Goal: Consume media (video, audio): Consume media (video, audio)

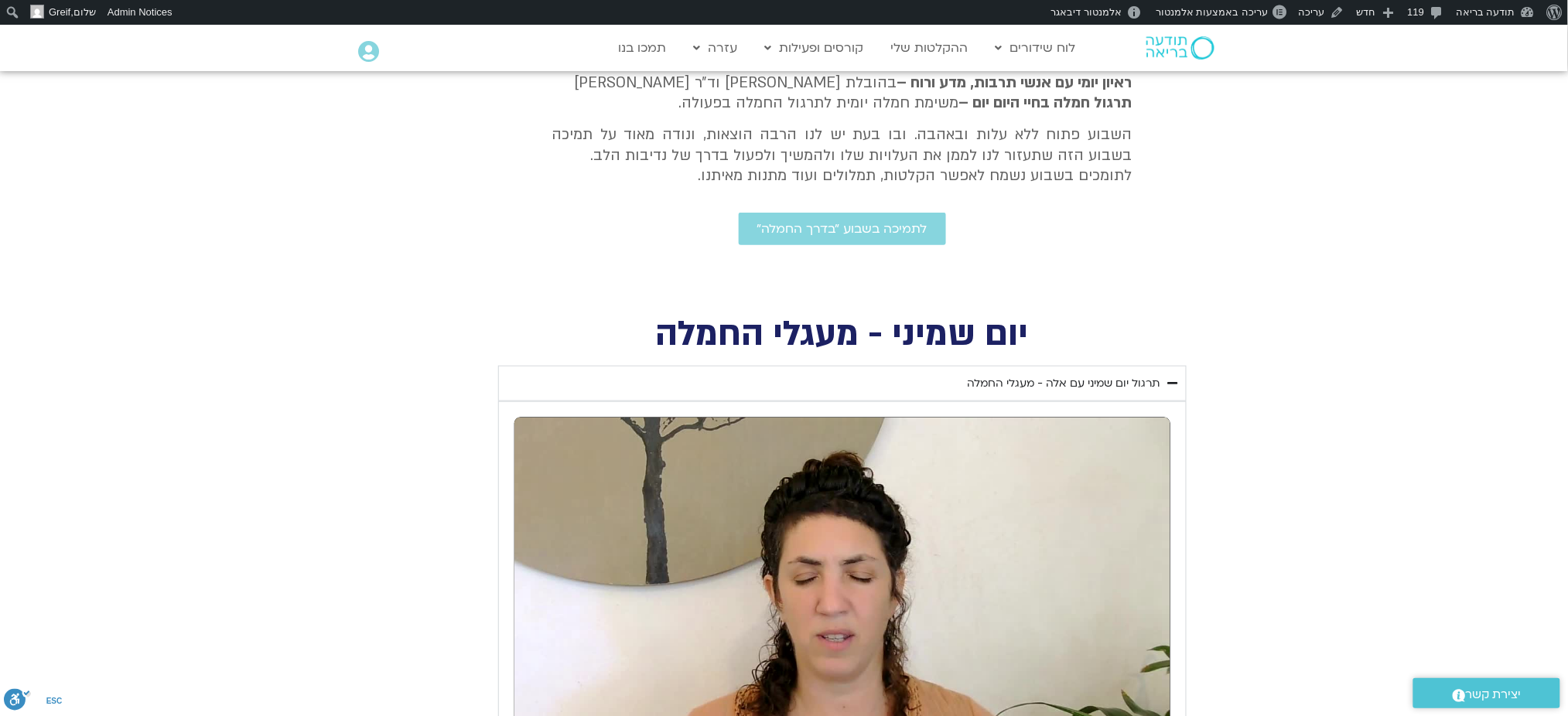
scroll to position [619, 0]
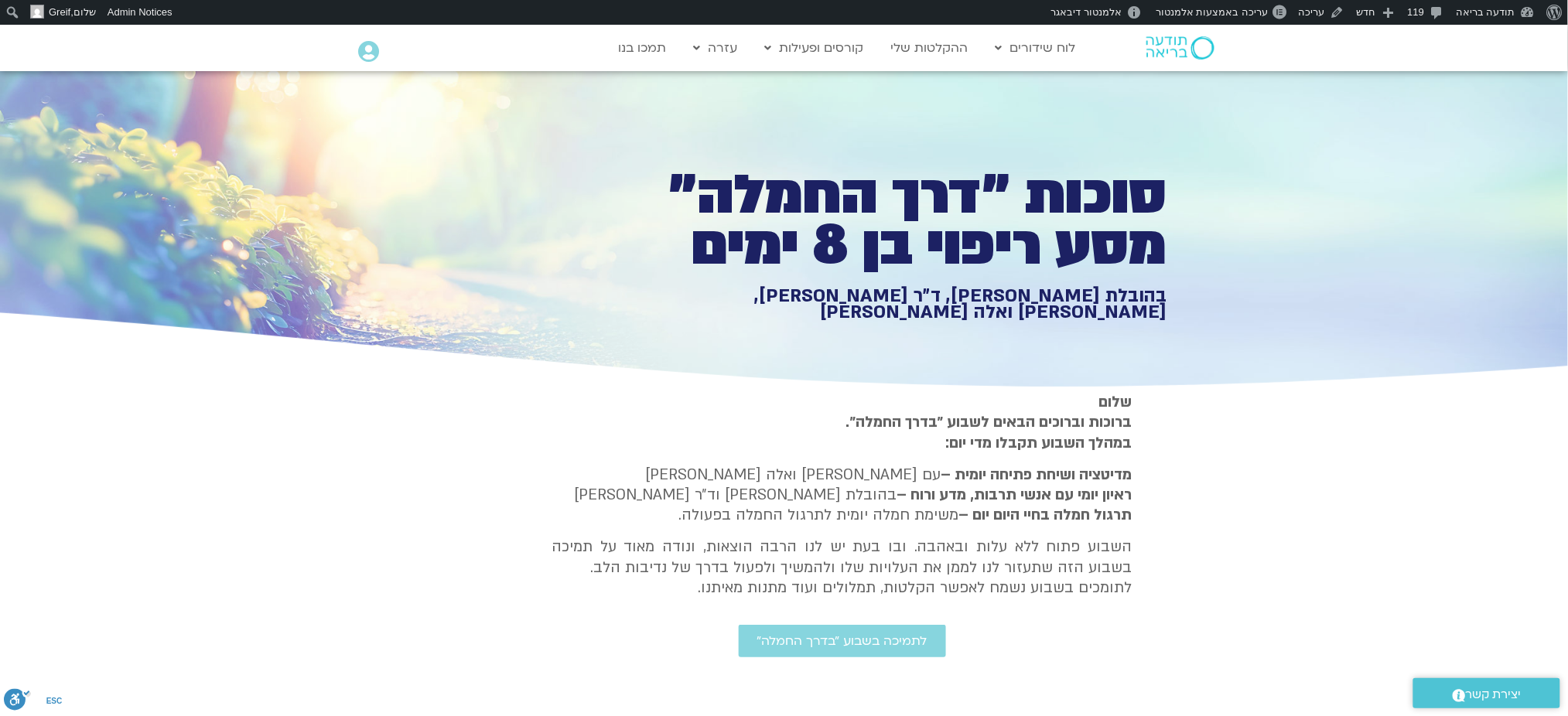
click at [1291, 521] on section "שלום ברוכות וברוכים הבאים לשבוע ״בדרך החמלה״. במהלך השבוע תקבלו מדי יום: מדיטצי…" at bounding box center [784, 550] width 1568 height 315
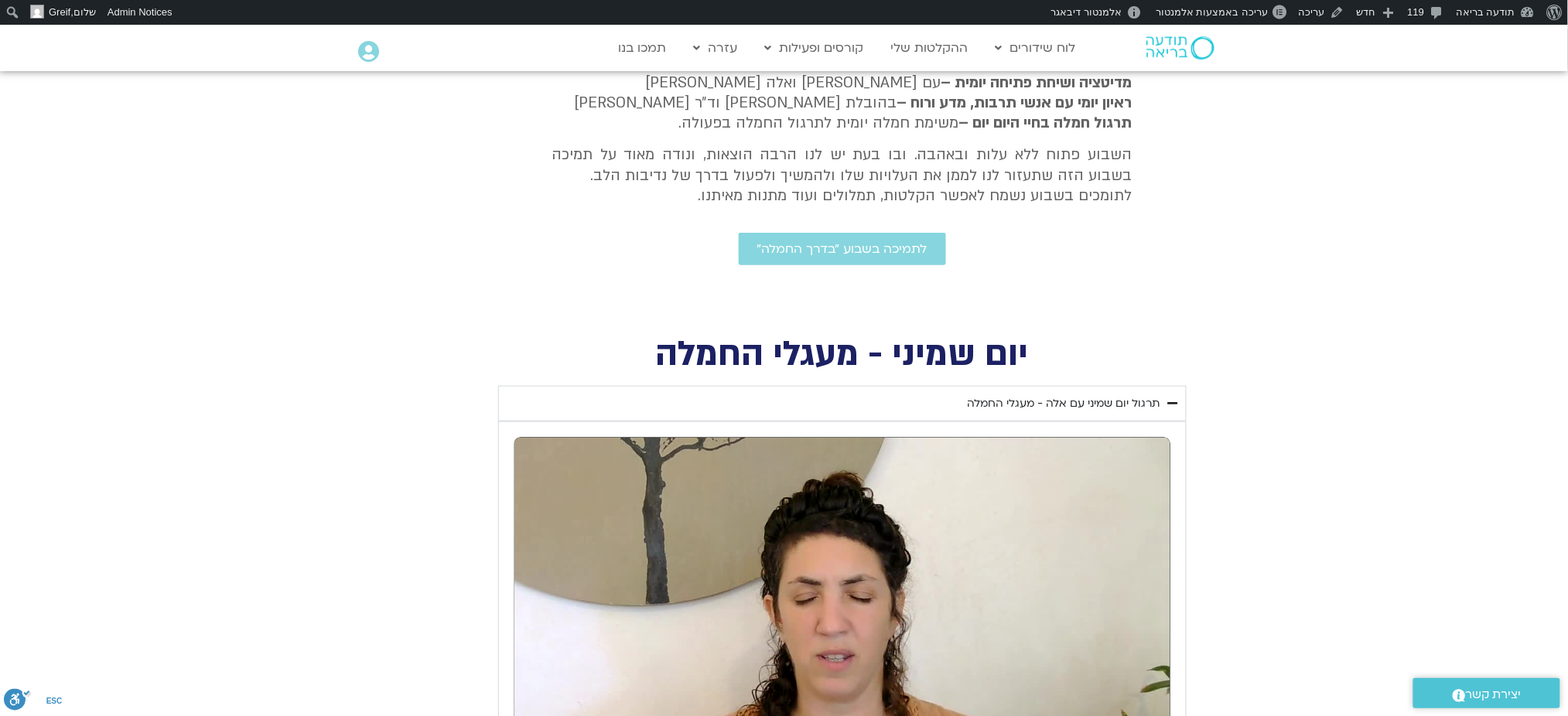
scroll to position [413, 0]
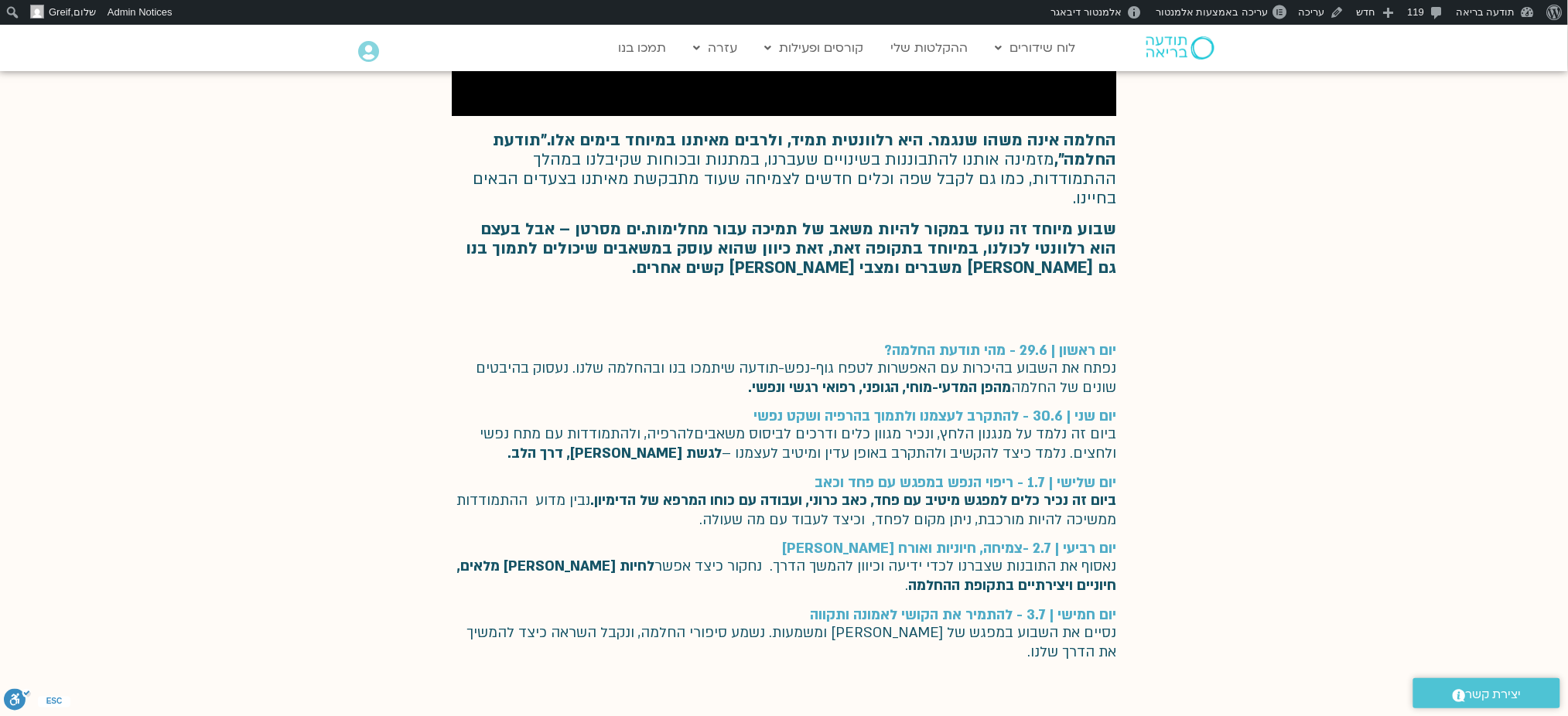
scroll to position [1031, 0]
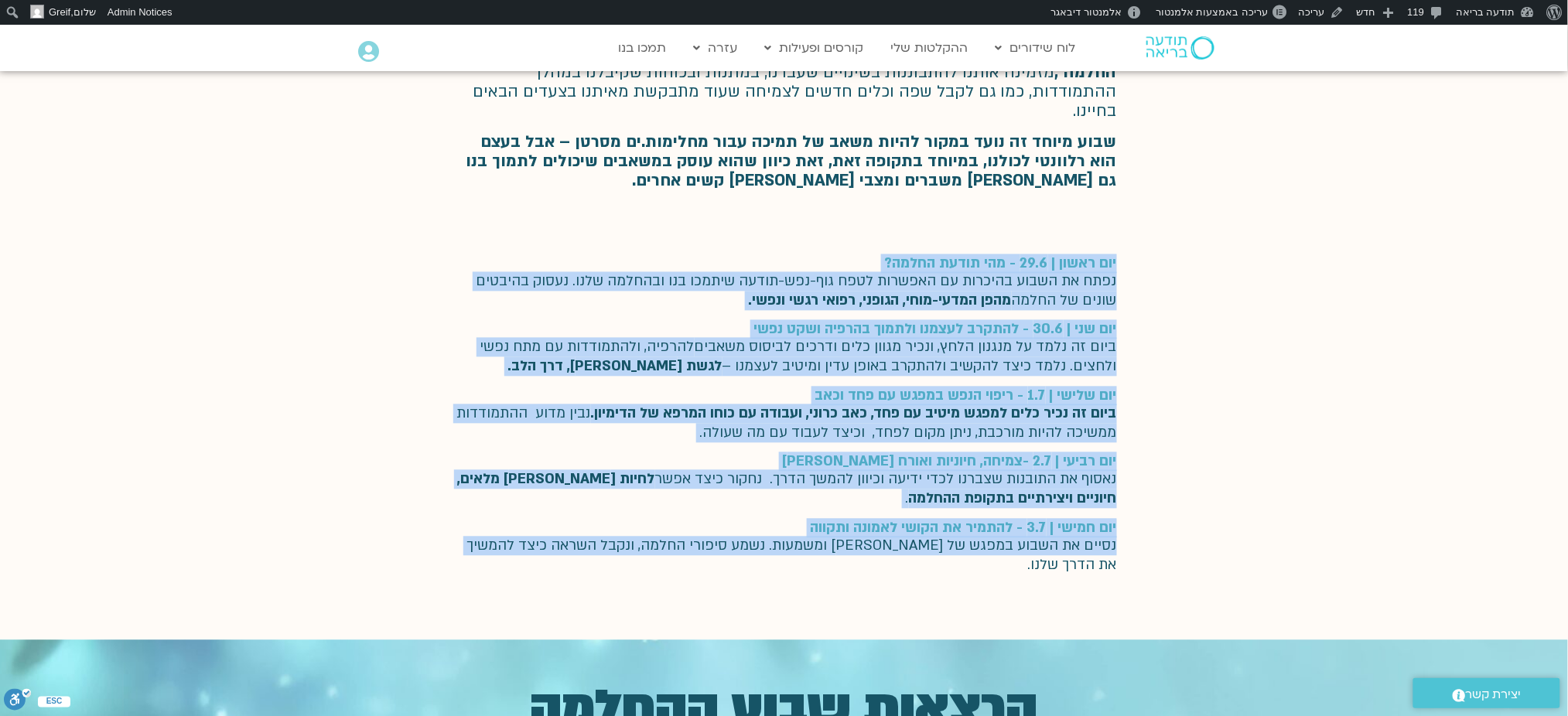
drag, startPoint x: 1161, startPoint y: 245, endPoint x: 1154, endPoint y: 585, distance: 340.1
click at [1154, 585] on div "יום ראשון | 29.6 - מהי תודעת החלמה? נפתח את השבוע בהיכרות עם האפשרות לטפח גוף-נ…" at bounding box center [784, 421] width 1568 height 439
click at [1288, 367] on div "יום ראשון | 29.6 - מהי תודעת החלמה? נפתח את השבוע בהיכרות עם האפשרות לטפח גוף-נ…" at bounding box center [784, 421] width 1568 height 439
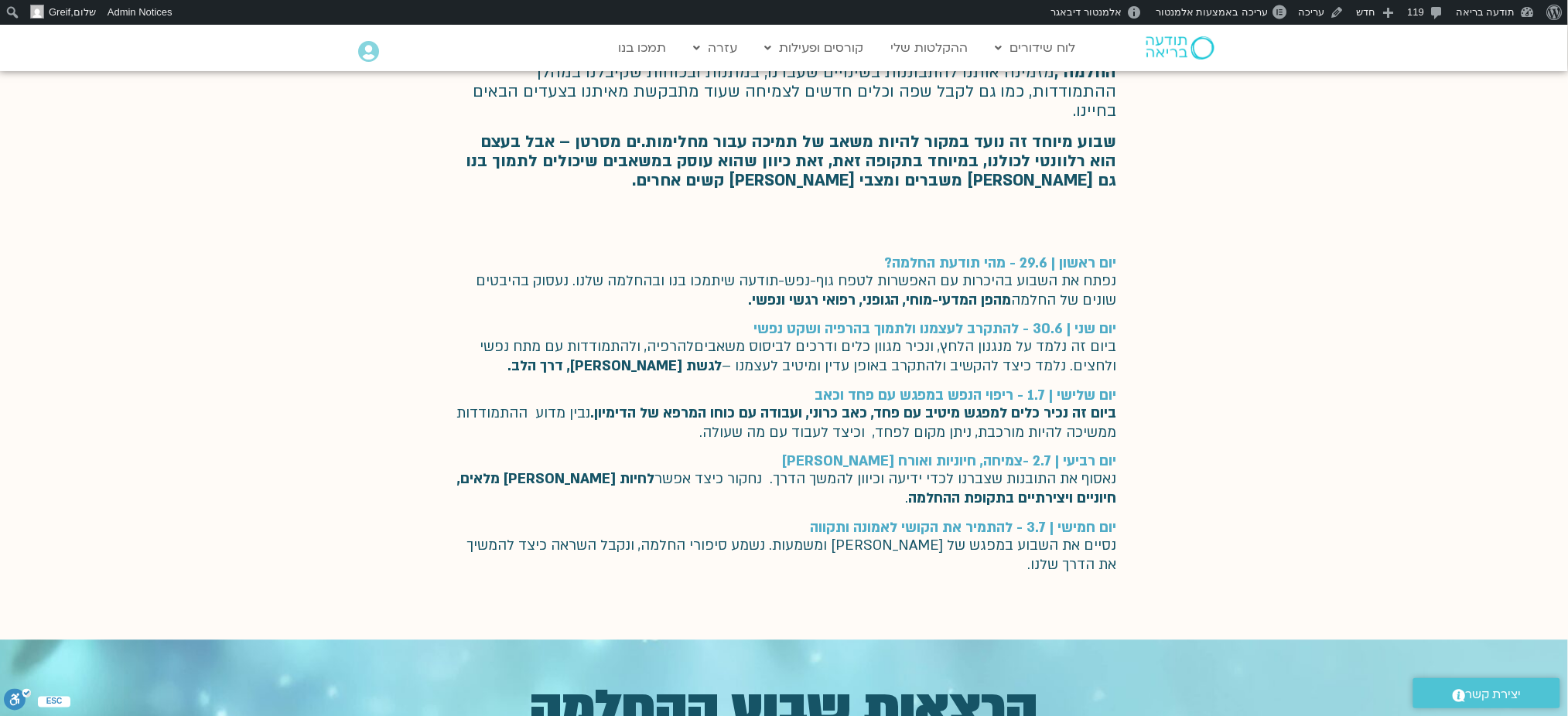
click at [1252, 327] on div "יום ראשון | 29.6 - מהי תודעת החלמה? נפתח את השבוע בהיכרות עם האפשרות לטפח גוף-נ…" at bounding box center [784, 421] width 1568 height 439
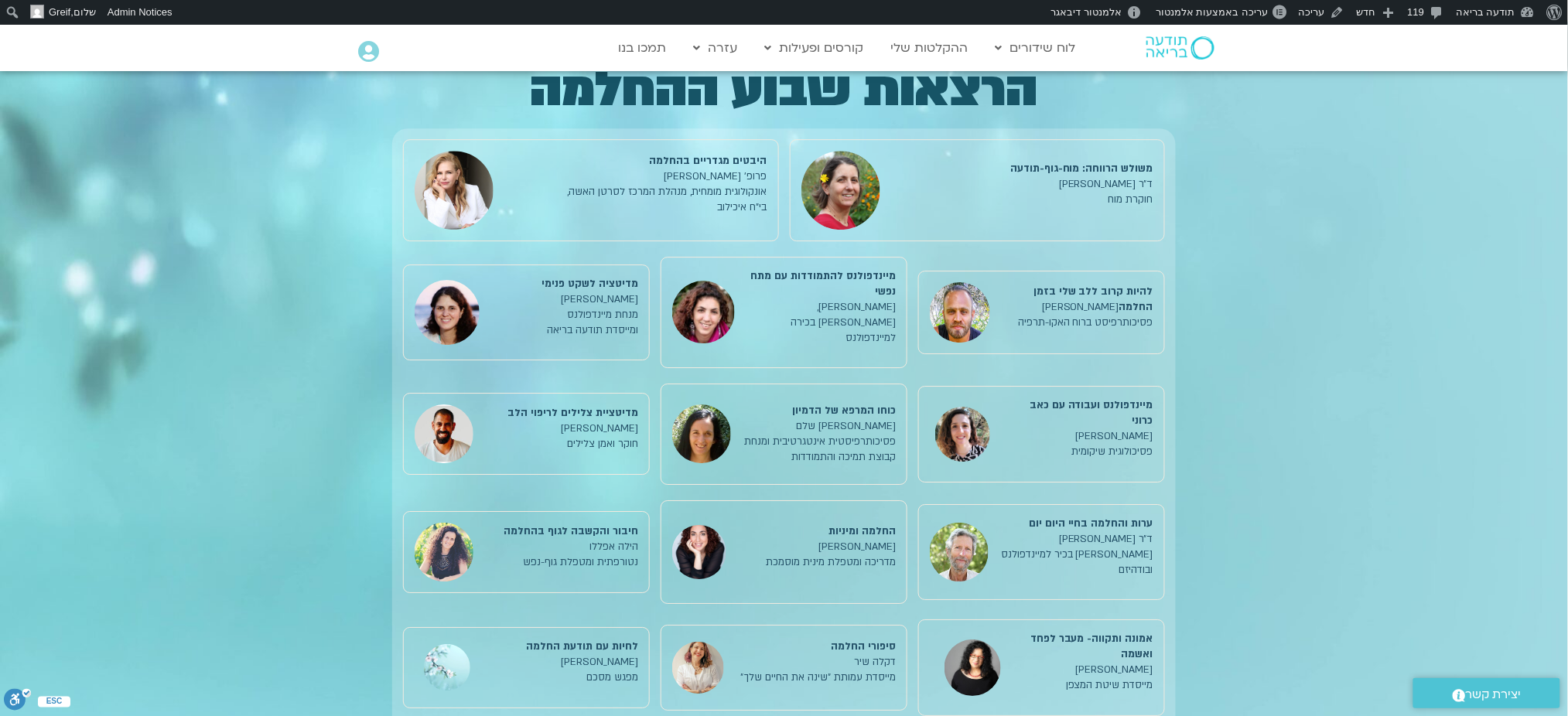
scroll to position [1810, 0]
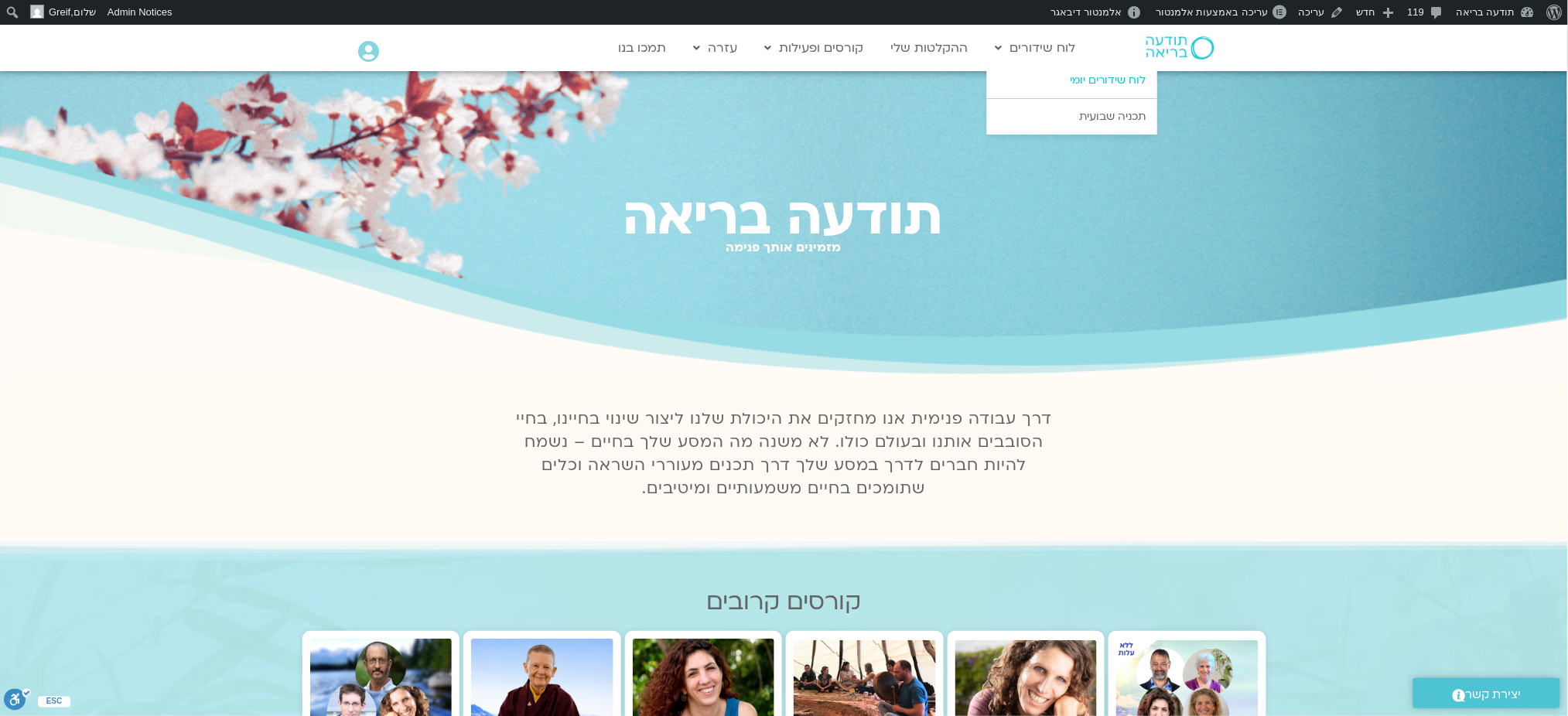
click at [1090, 85] on link "לוח שידורים יומי" at bounding box center [1072, 80] width 170 height 36
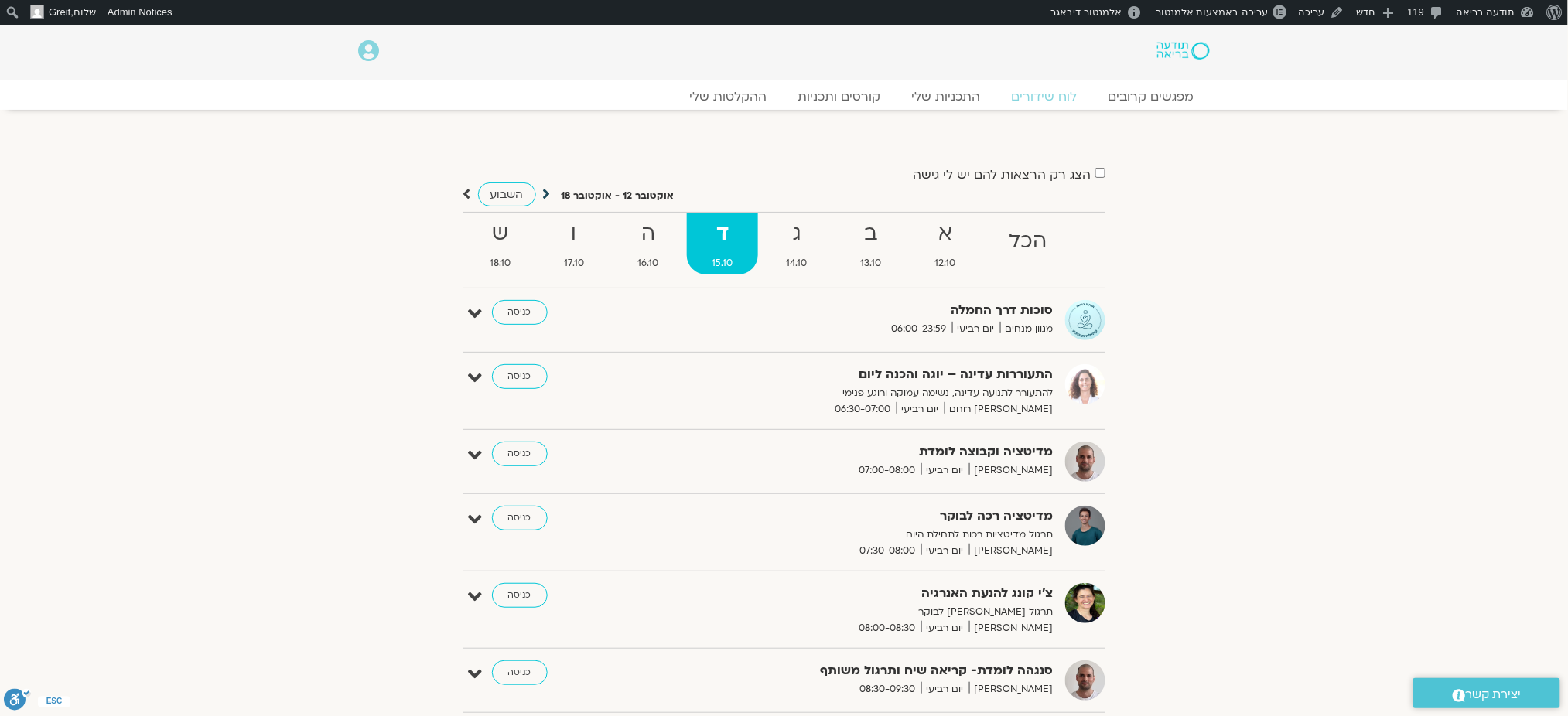
click at [549, 192] on icon at bounding box center [547, 194] width 8 height 15
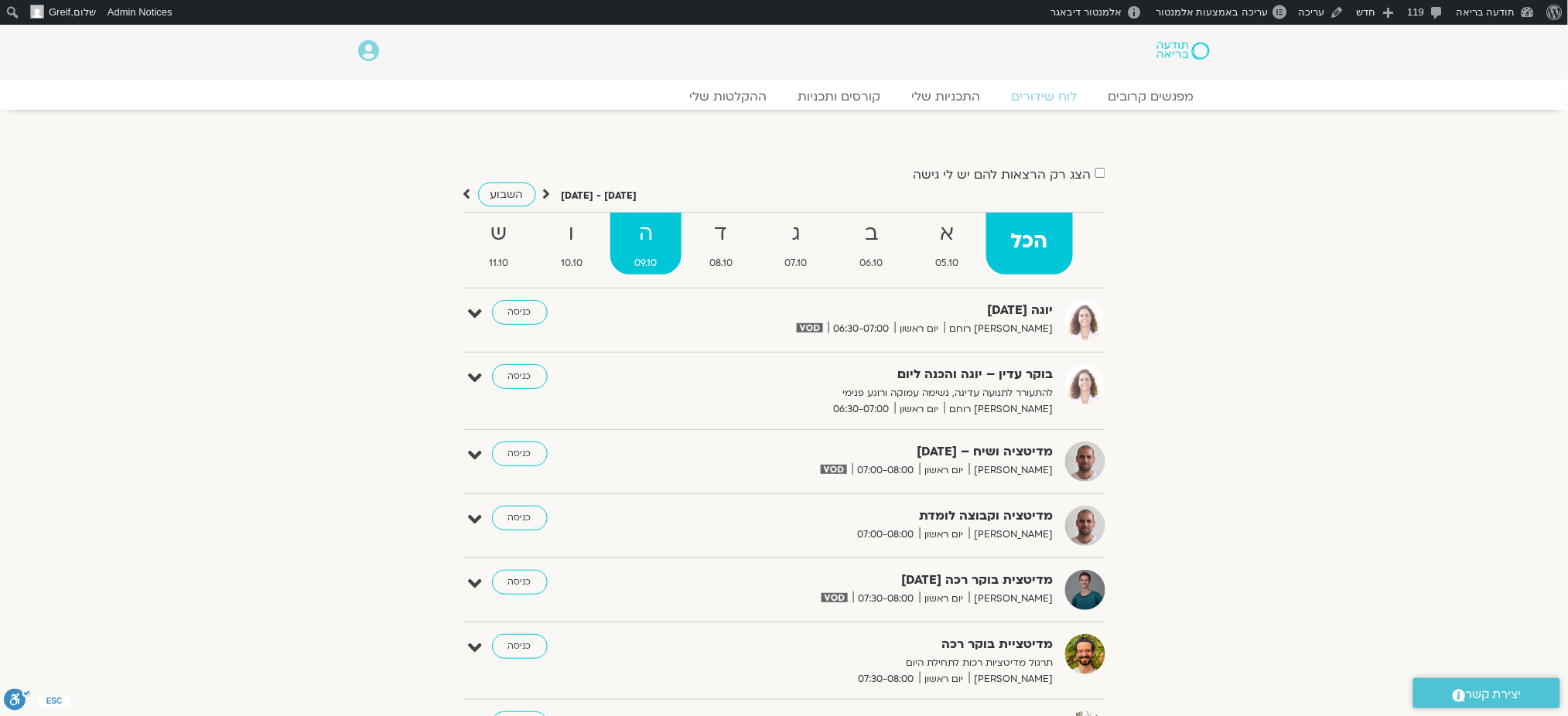
click at [645, 248] on strong "ה" at bounding box center [646, 234] width 72 height 35
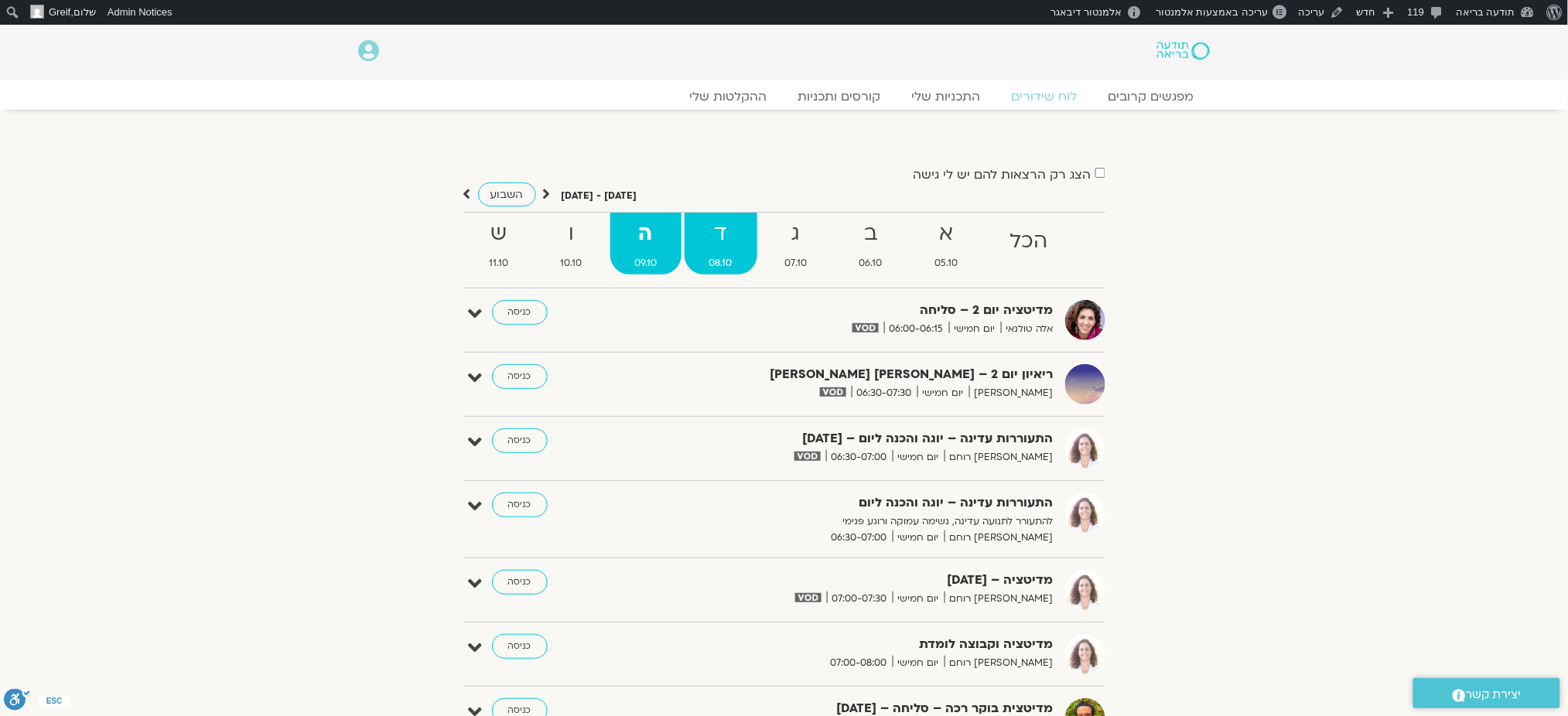
click at [723, 252] on link "ד 08.10" at bounding box center [721, 244] width 72 height 62
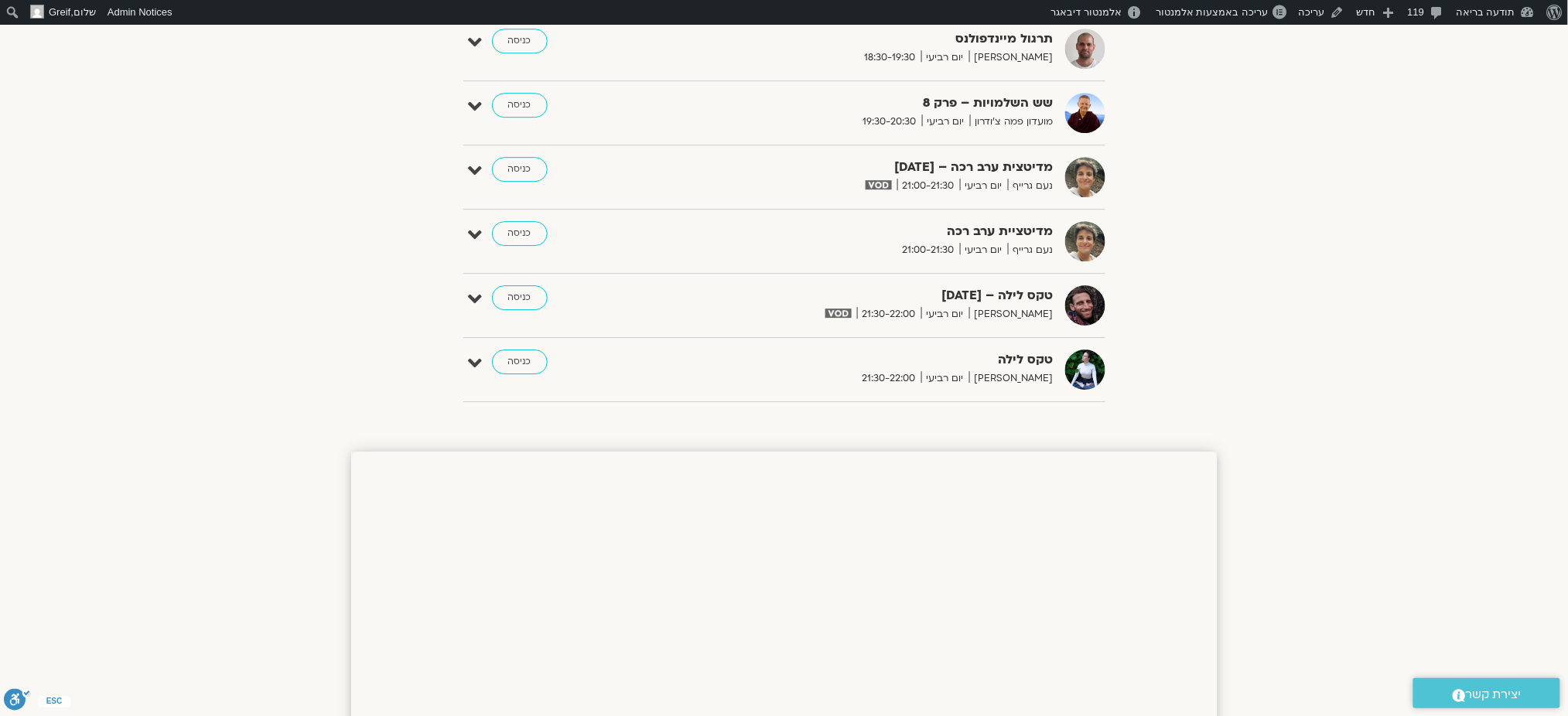
scroll to position [1586, 0]
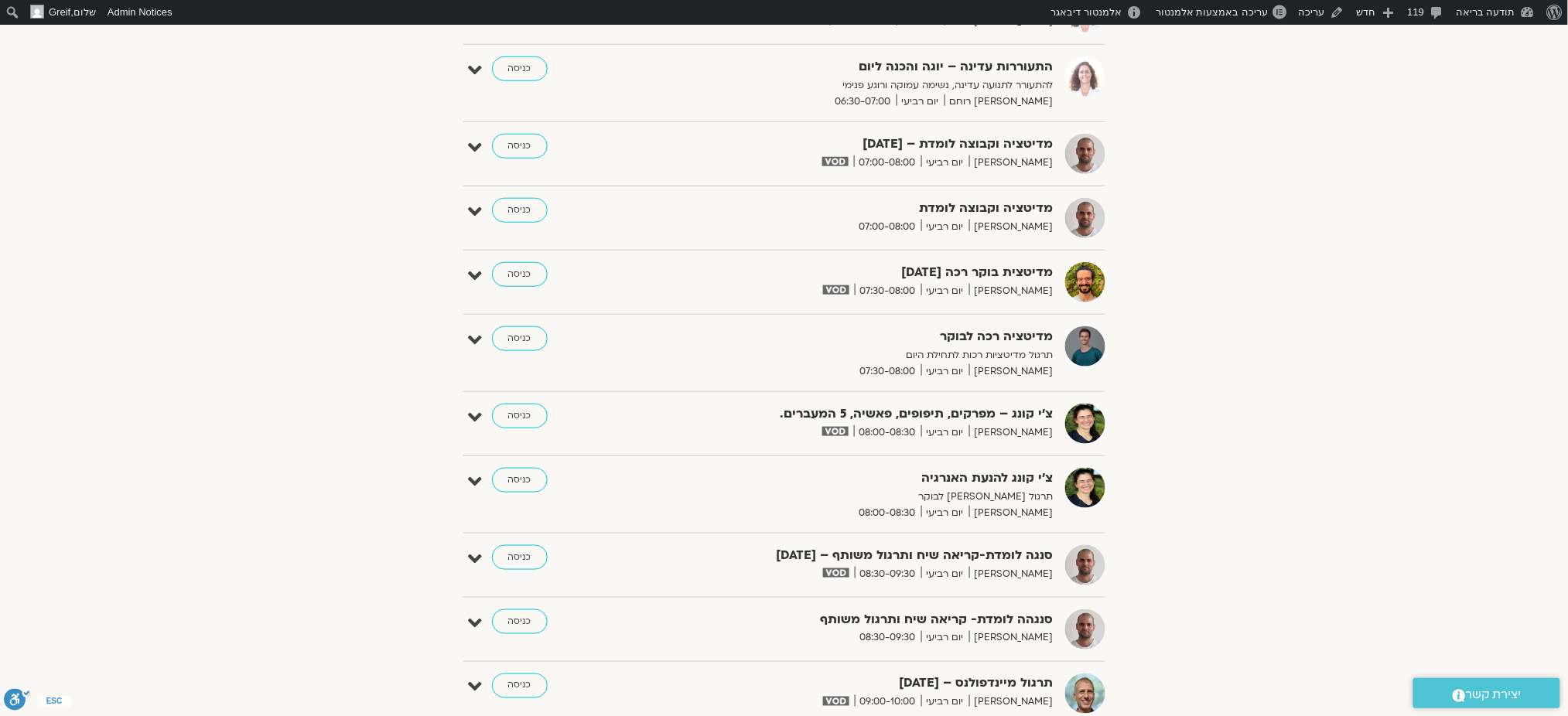
scroll to position [375, 0]
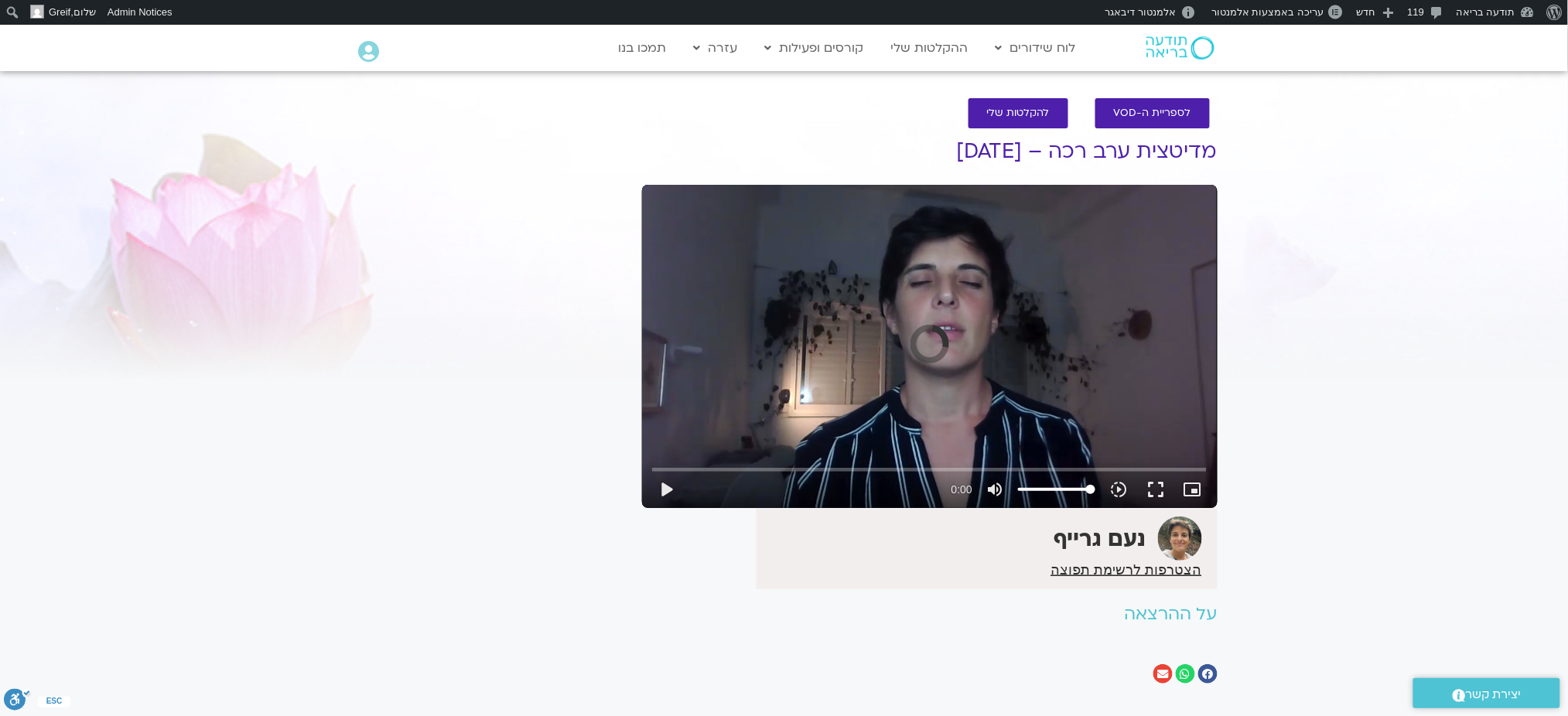
click at [1073, 336] on div "Skip Ad play_arrow 0:00 volume_up Mute tune Resolution Auto slow_motion_video P…" at bounding box center [929, 346] width 576 height 323
click at [857, 395] on div "Skip Ad play_arrow 0:00 / 31:24 volume_up Mute tune Resolution Auto 720p slow_m…" at bounding box center [929, 346] width 576 height 323
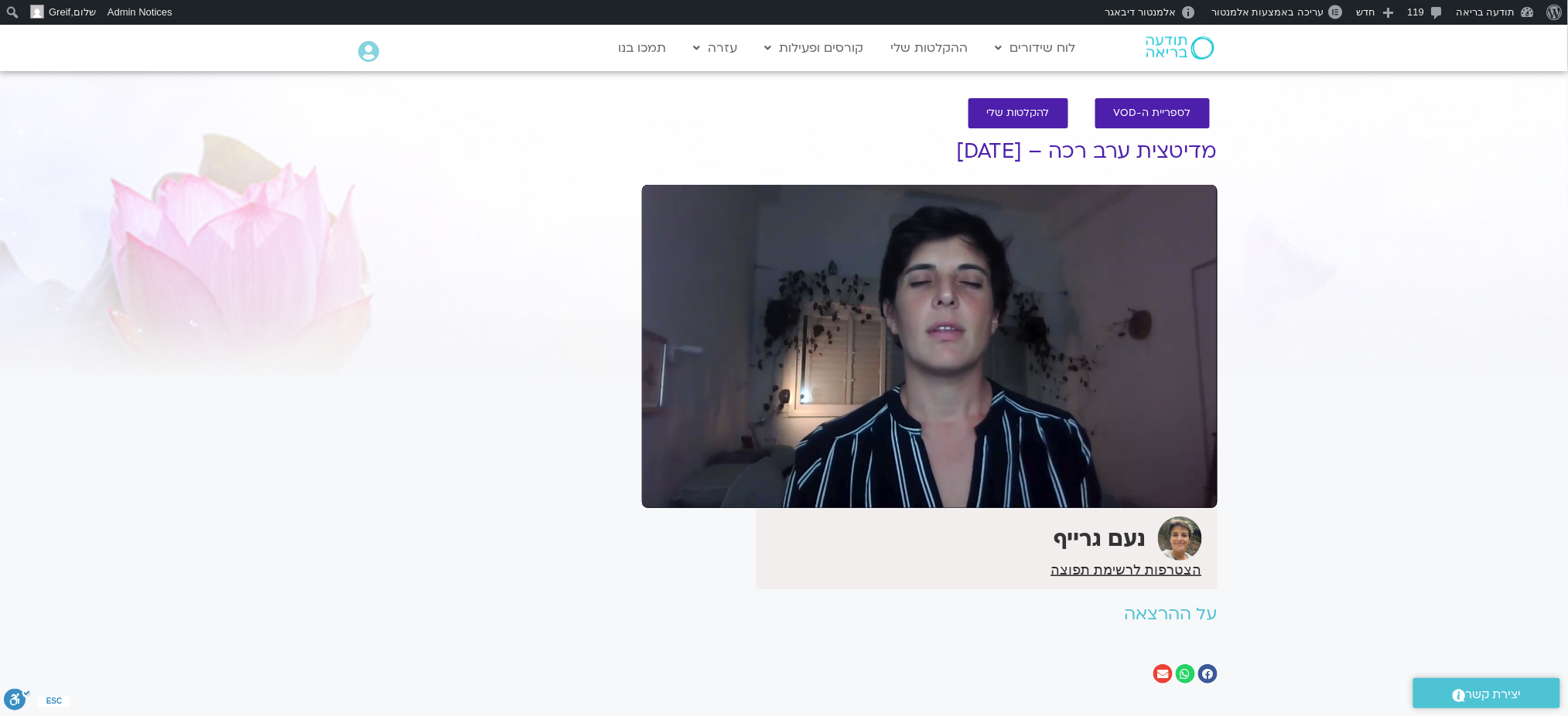
click at [1300, 356] on section "לספריית ה-VOD להקלטות שלי מדיטצית ערב רכה – [DATE] [PERSON_NAME] הצטרפות לרשימת…" at bounding box center [784, 395] width 1568 height 624
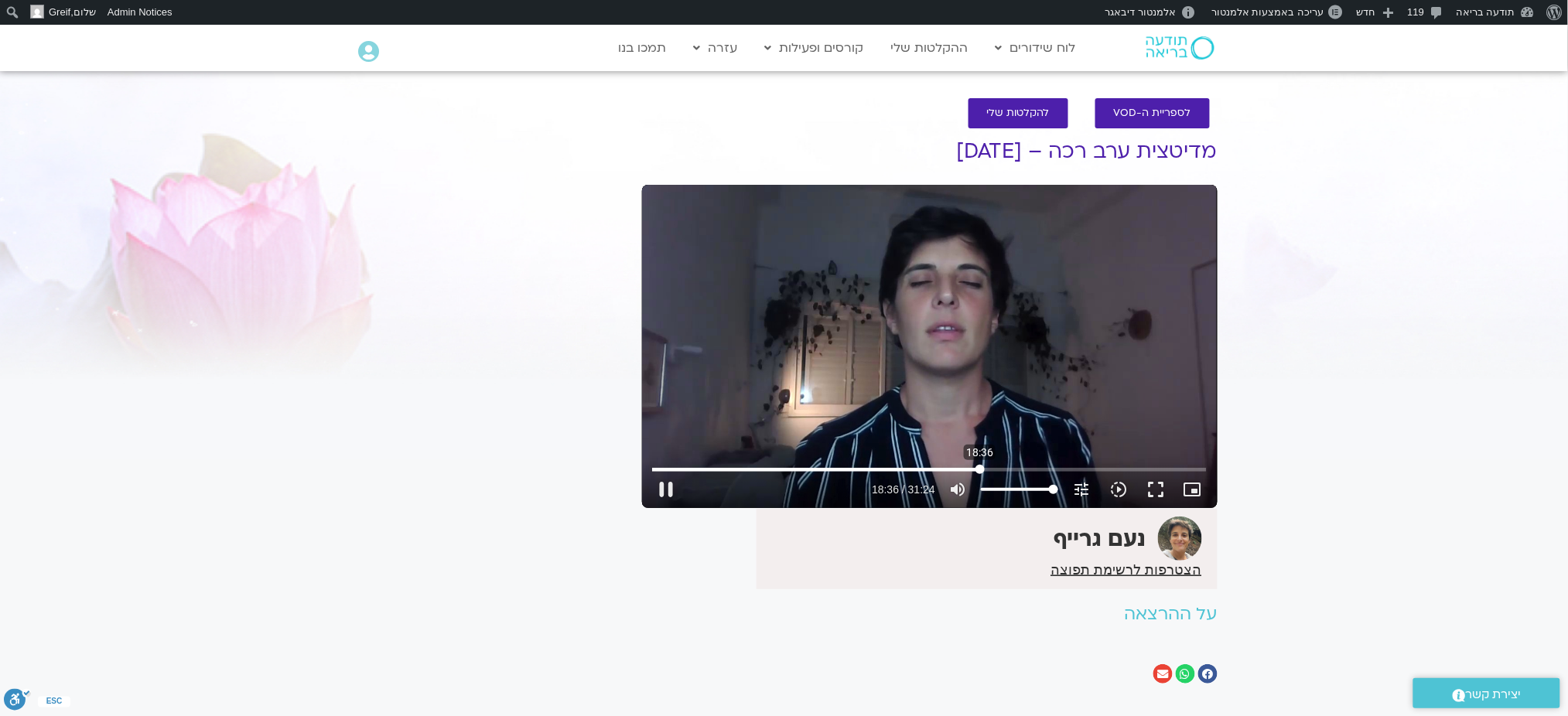
click at [980, 468] on input "Seek" at bounding box center [929, 470] width 554 height 10
click at [1015, 468] on input "Seek" at bounding box center [929, 470] width 554 height 10
click at [1037, 469] on input "Seek" at bounding box center [929, 470] width 554 height 10
click at [1067, 468] on input "Seek" at bounding box center [929, 470] width 554 height 10
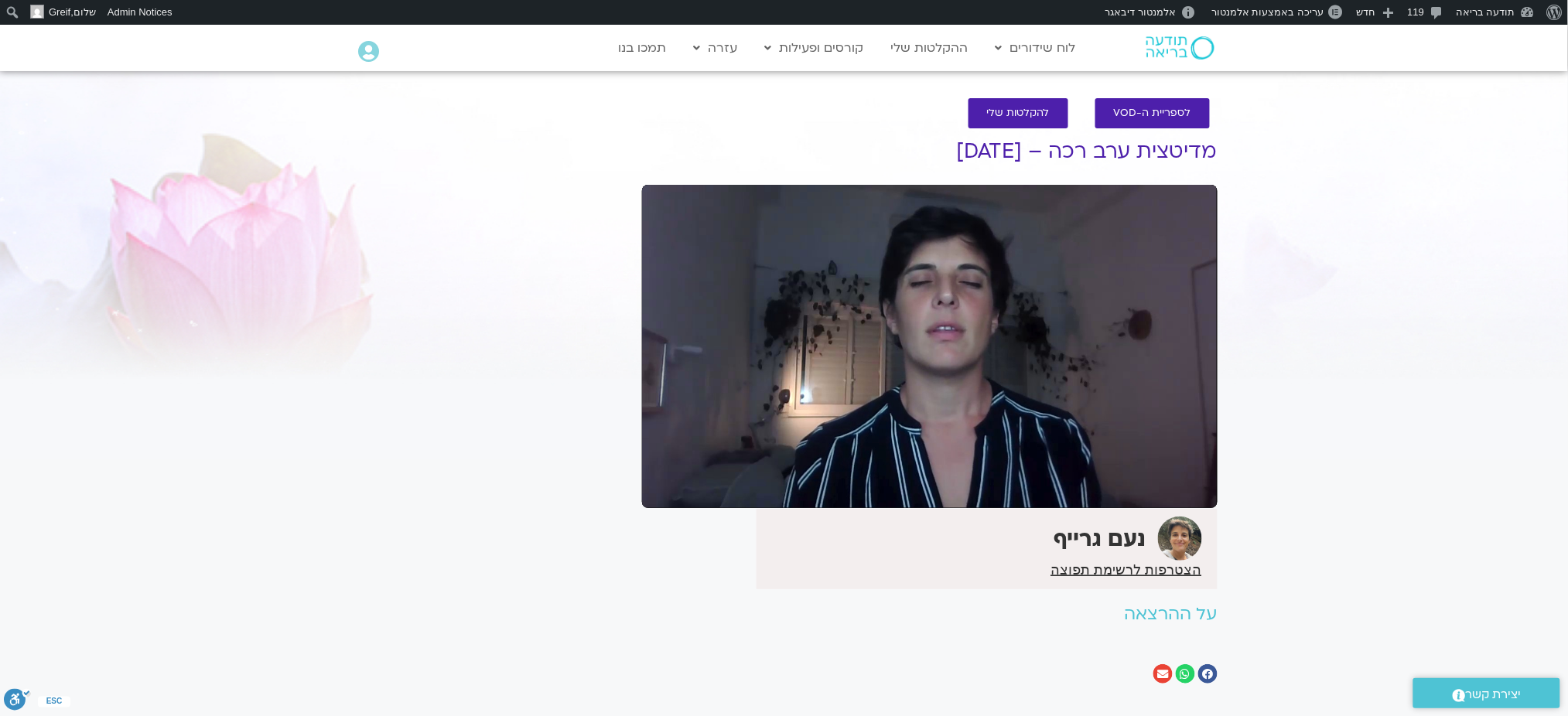
click at [1303, 429] on section "לספריית ה-VOD להקלטות שלי מדיטצית ערב רכה – 9.10.25 נעם גרייף הצטרפות לרשימת תפ…" at bounding box center [784, 395] width 1568 height 624
click at [1344, 354] on section "לספריית ה-VOD להקלטות שלי מדיטצית ערב רכה – 9.10.25 נעם גרייף הצטרפות לרשימת תפ…" at bounding box center [784, 395] width 1568 height 624
click at [1308, 346] on section "לספריית ה-VOD להקלטות שלי מדיטצית ערב רכה – 9.10.25 נעם גרייף הצטרפות לרשימת תפ…" at bounding box center [784, 395] width 1568 height 624
click at [1397, 290] on section "לספריית ה-VOD להקלטות שלי מדיטצית ערב רכה – 9.10.25 נעם גרייף הצטרפות לרשימת תפ…" at bounding box center [784, 395] width 1568 height 624
click at [1497, 335] on section "לספריית ה-VOD להקלטות שלי מדיטצית ערב רכה – 9.10.25 נעם גרייף הצטרפות לרשימת תפ…" at bounding box center [784, 395] width 1568 height 624
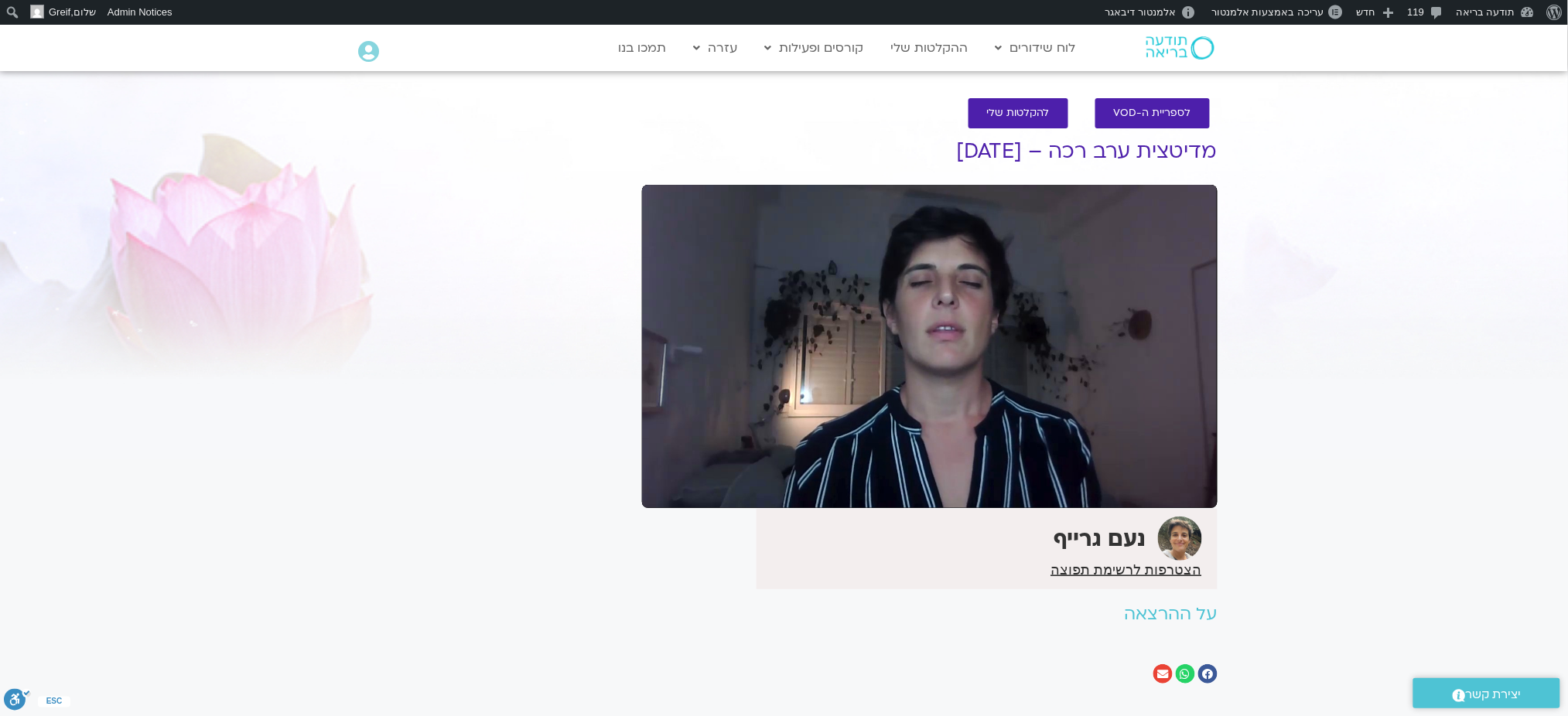
click at [1483, 320] on section "לספריית ה-VOD להקלטות שלי מדיטצית ערב רכה – 9.10.25 נעם גרייף הצטרפות לרשימת תפ…" at bounding box center [784, 395] width 1568 height 624
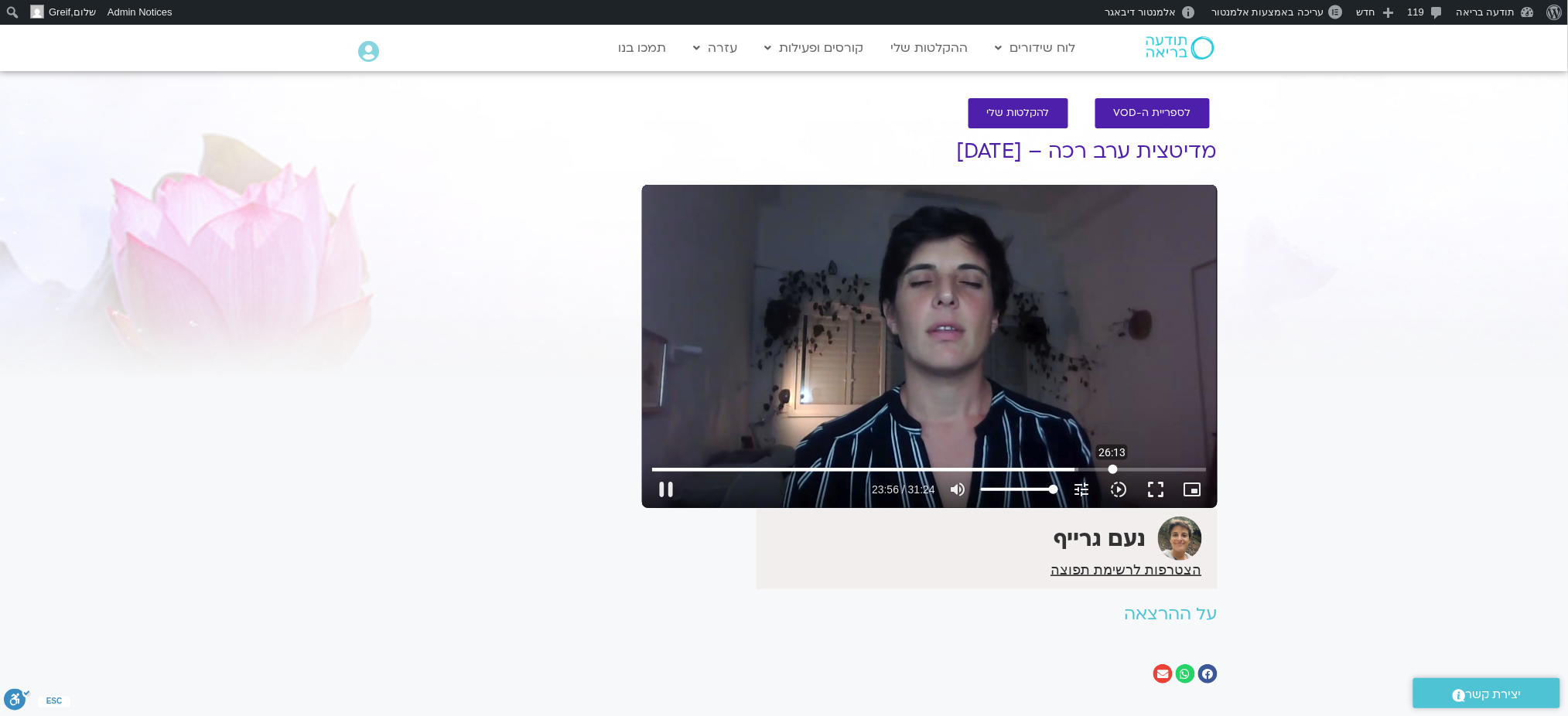
click at [1112, 468] on input "Seek" at bounding box center [929, 470] width 554 height 10
click at [1144, 467] on input "Seek" at bounding box center [929, 470] width 554 height 10
click at [1180, 471] on input "Seek" at bounding box center [929, 470] width 554 height 10
click at [1144, 312] on div "Skip Ad 30:08 pause 30:10 / 31:24 volume_up Mute tune Resolution Auto 720p slow…" at bounding box center [929, 346] width 576 height 323
type input "1810.878361"
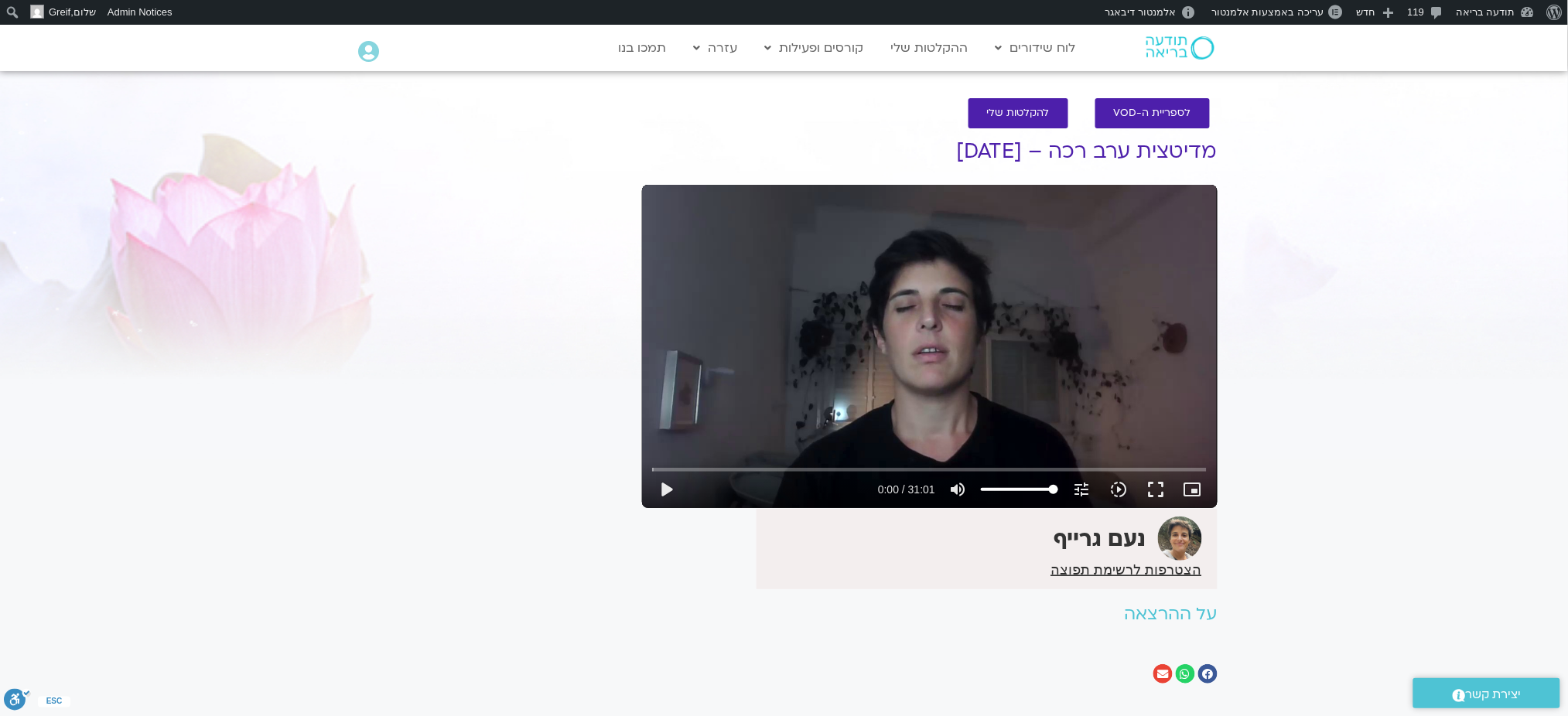
click at [1066, 351] on div "Skip Ad play_arrow 0:00 / 31:01 volume_up Mute tune Resolution Auto 720p slow_m…" at bounding box center [929, 346] width 576 height 323
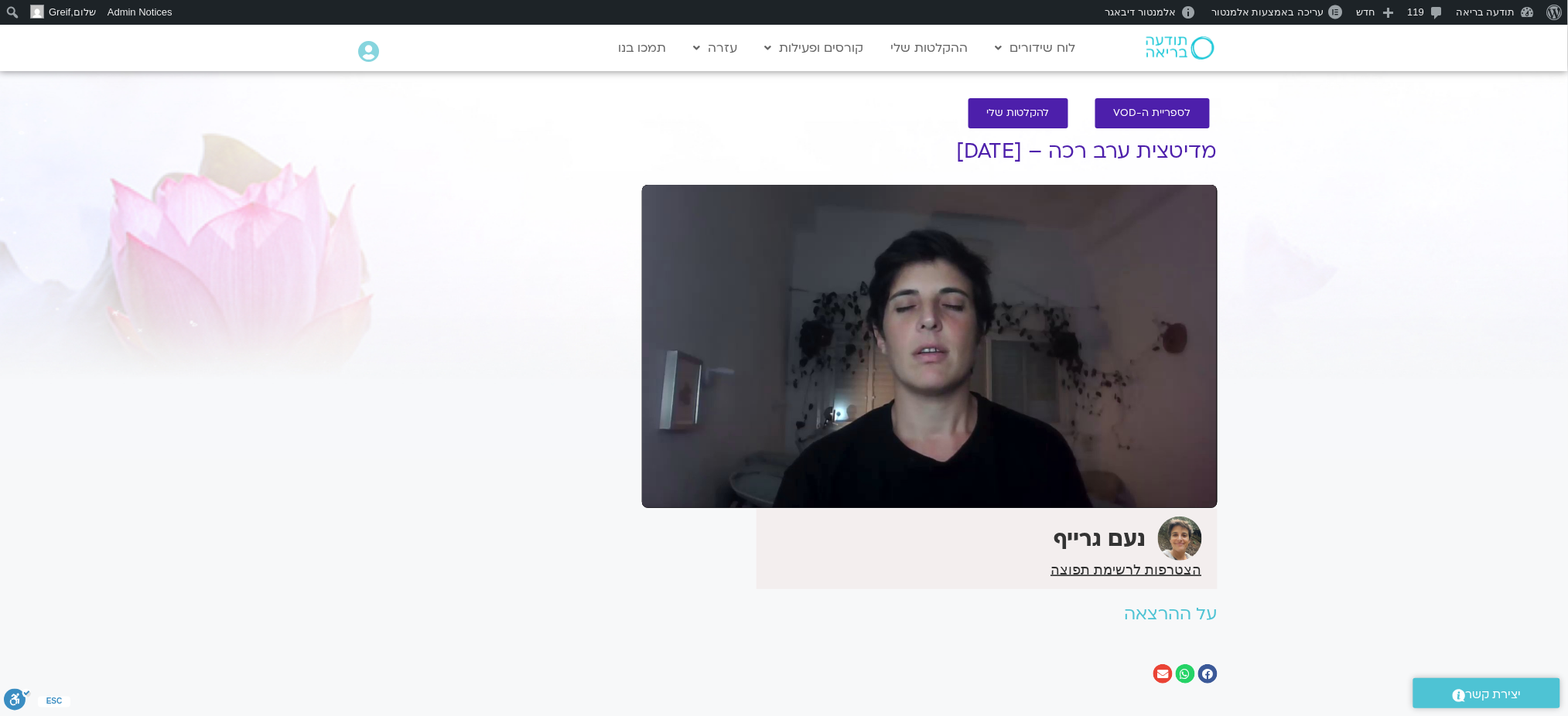
click at [1496, 319] on section "לספריית ה-VOD להקלטות שלי מדיטצית ערב רכה – 8.10.25 נעם גרייף הצטרפות לרשימת תפ…" at bounding box center [784, 395] width 1568 height 624
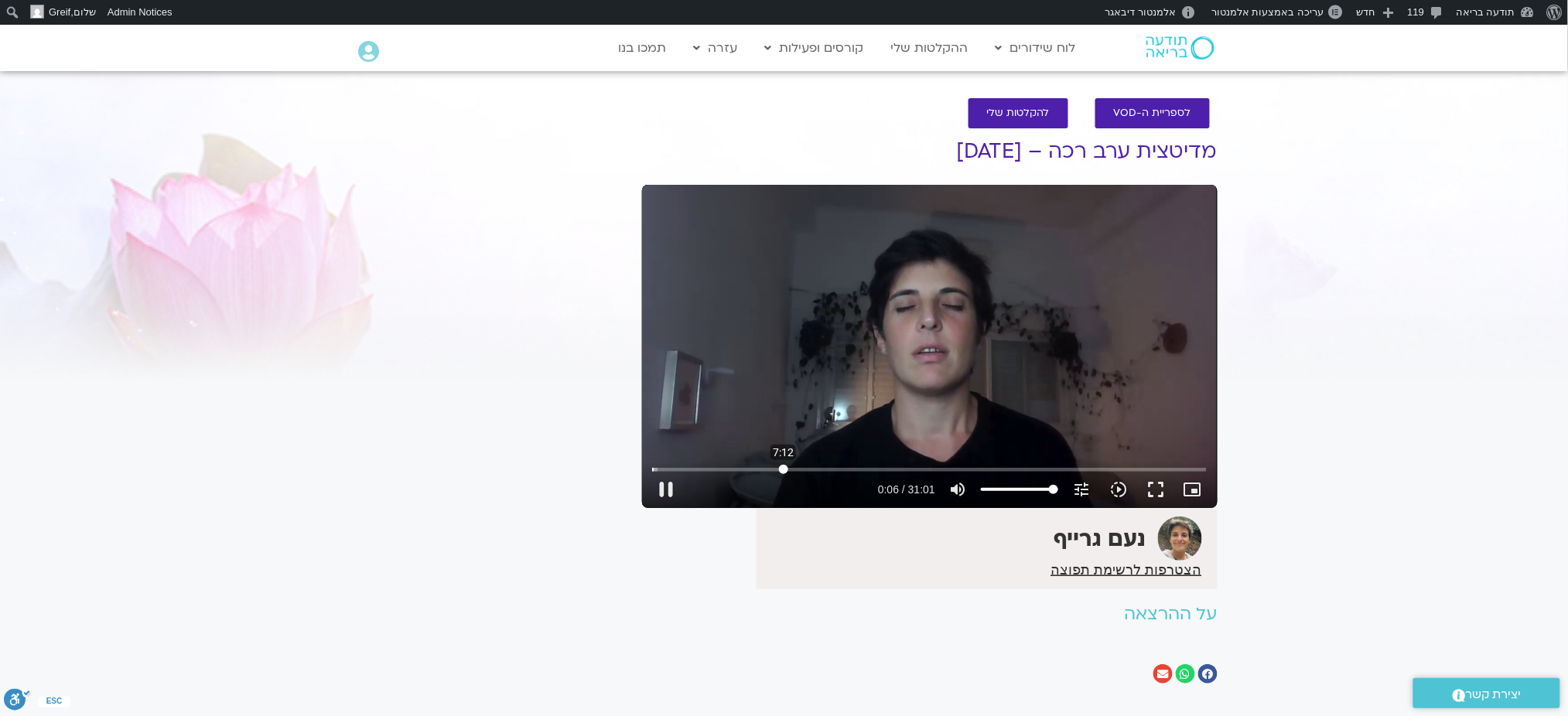
click at [784, 468] on input "Seek" at bounding box center [929, 470] width 554 height 10
click at [891, 468] on input "Seek" at bounding box center [929, 470] width 554 height 10
click at [1027, 469] on input "Seek" at bounding box center [929, 470] width 554 height 10
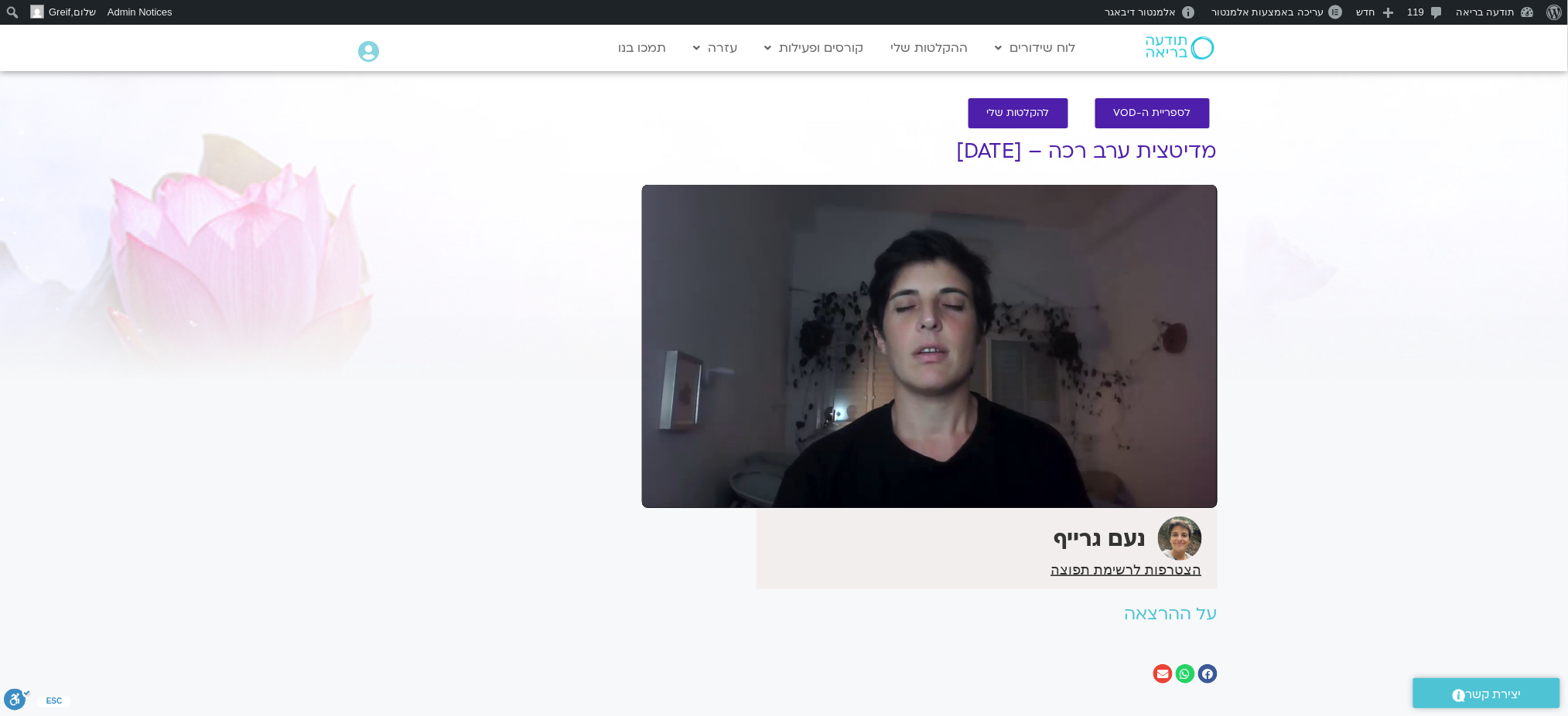
click at [1454, 260] on section "לספריית ה-VOD להקלטות שלי מדיטצית ערב רכה – 8.10.25 נעם גרייף הצטרפות לרשימת תפ…" at bounding box center [784, 395] width 1568 height 624
click at [1497, 317] on section "לספריית ה-VOD להקלטות שלי מדיטצית ערב רכה – 8.10.25 נעם גרייף הצטרפות לרשימת תפ…" at bounding box center [784, 395] width 1568 height 624
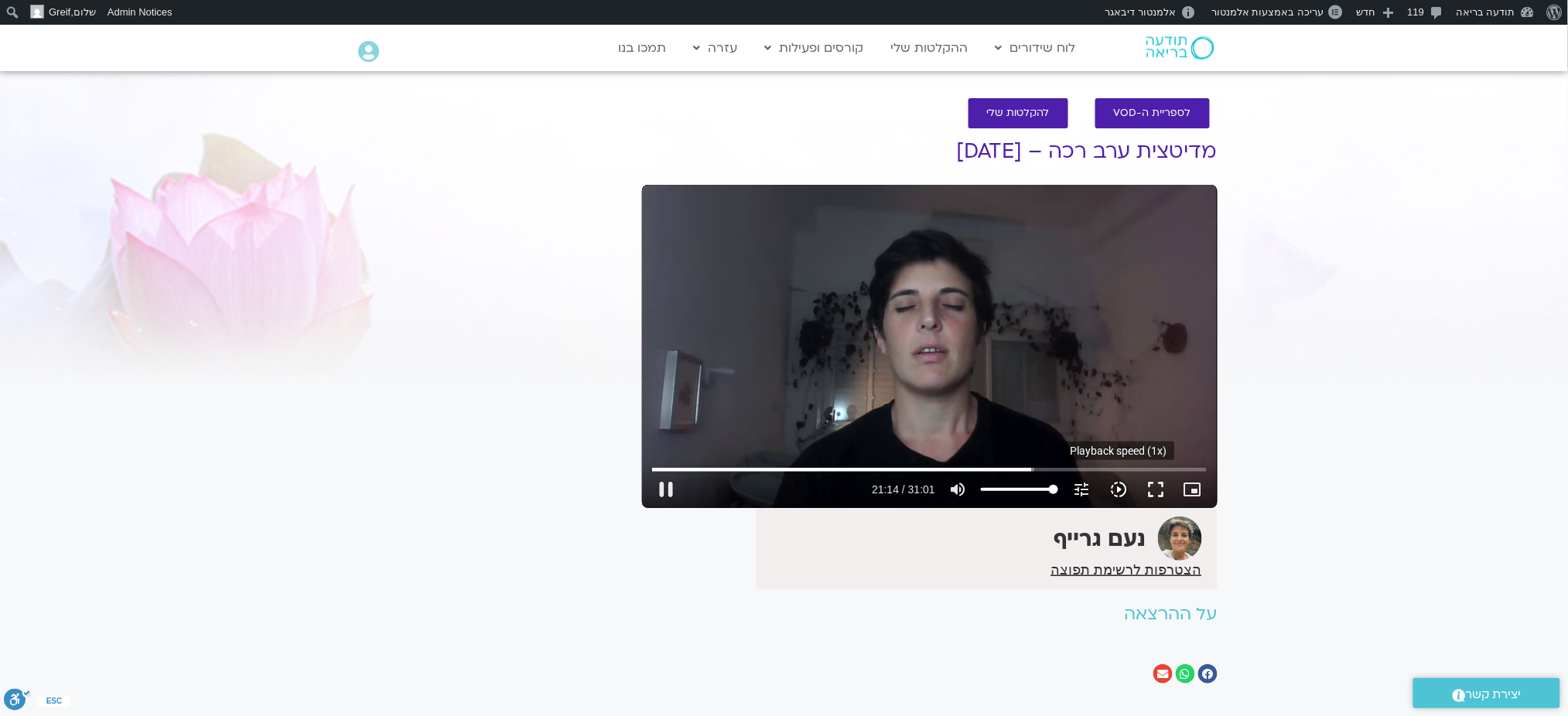
click at [1127, 495] on icon "slow_motion_video" at bounding box center [1118, 489] width 18 height 18
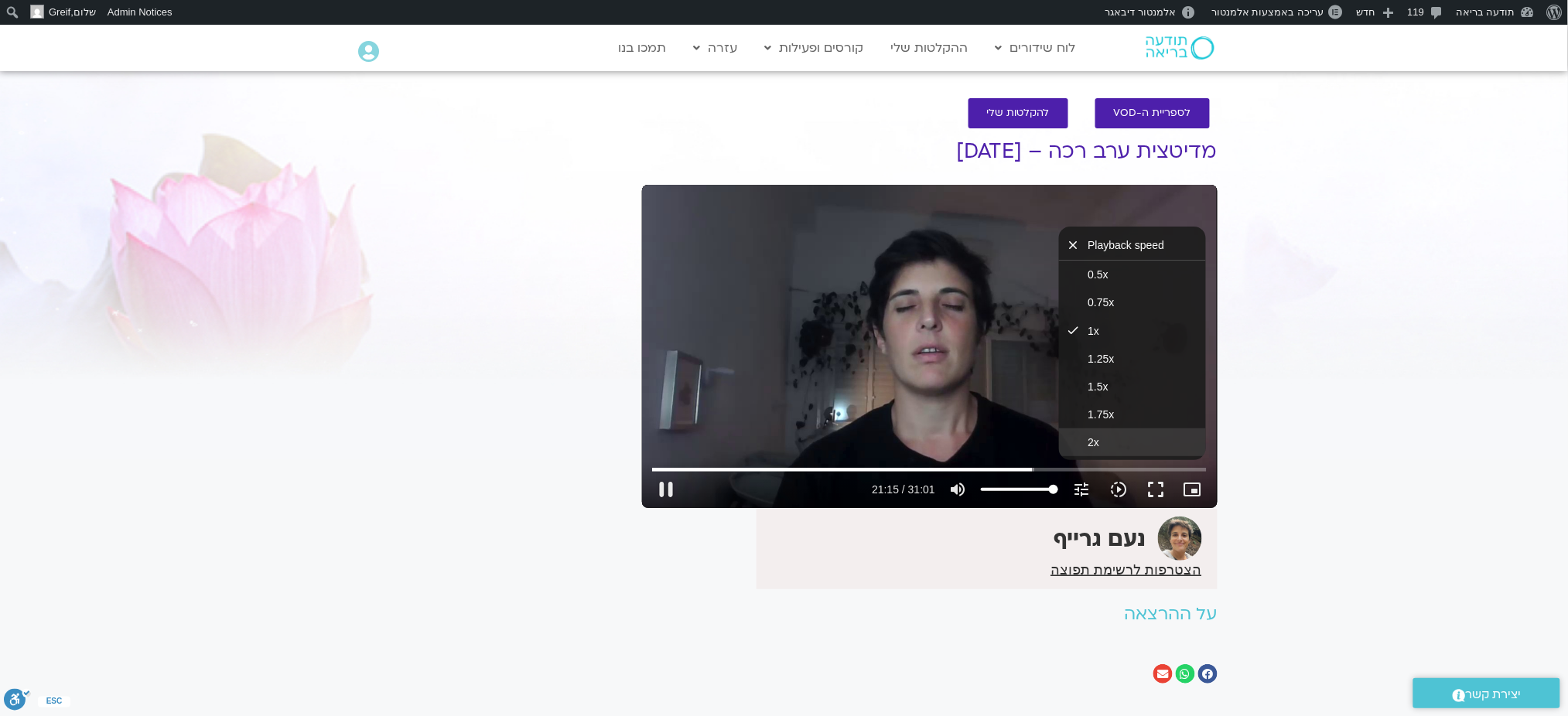
click at [1136, 445] on button "2x" at bounding box center [1132, 442] width 147 height 28
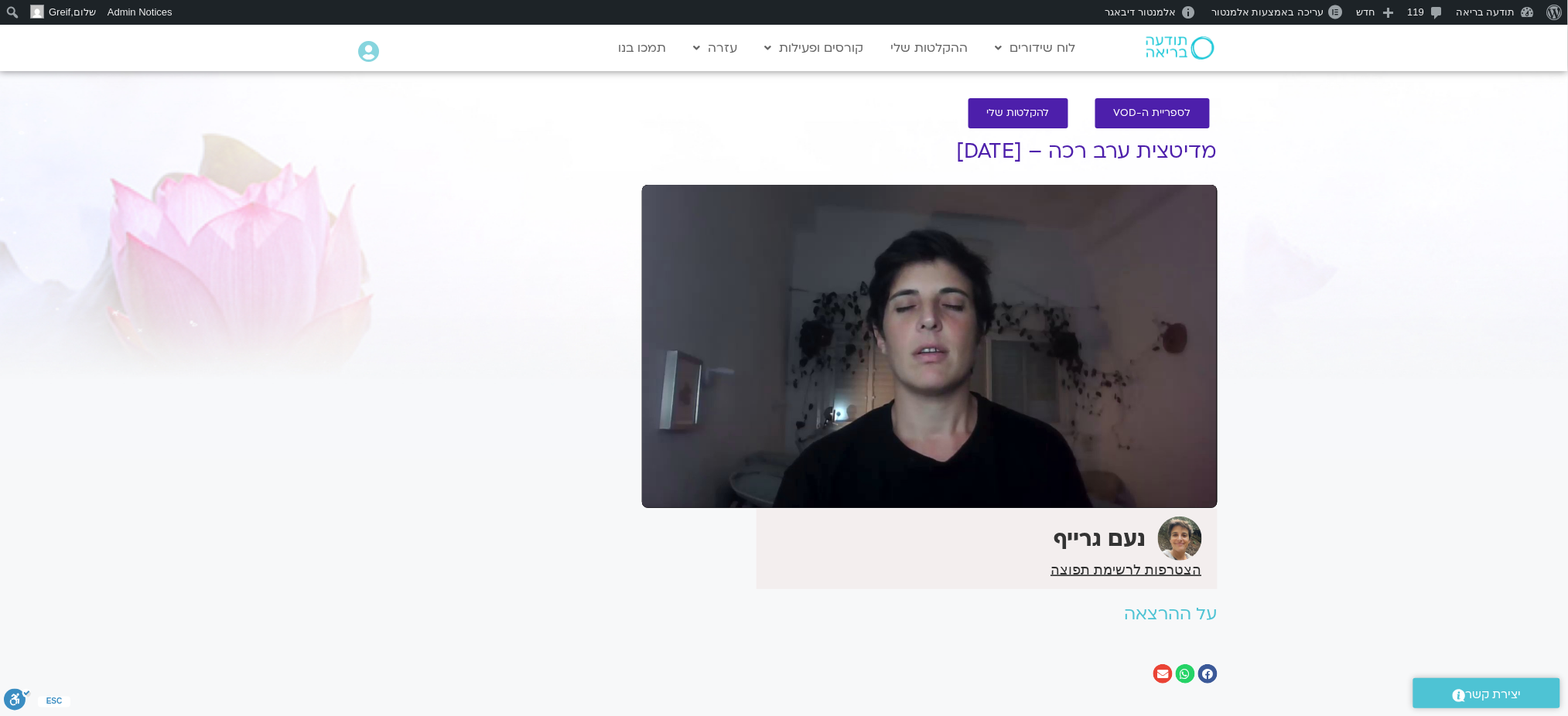
click at [1446, 371] on section "לספריית ה-VOD להקלטות שלי מדיטצית ערב רכה – 8.10.25 נעם גרייף הצטרפות לרשימת תפ…" at bounding box center [784, 395] width 1568 height 624
click at [1259, 316] on section "לספריית ה-VOD להקלטות שלי מדיטצית ערב רכה – 8.10.25 נעם גרייף הצטרפות לרשימת תפ…" at bounding box center [784, 395] width 1568 height 624
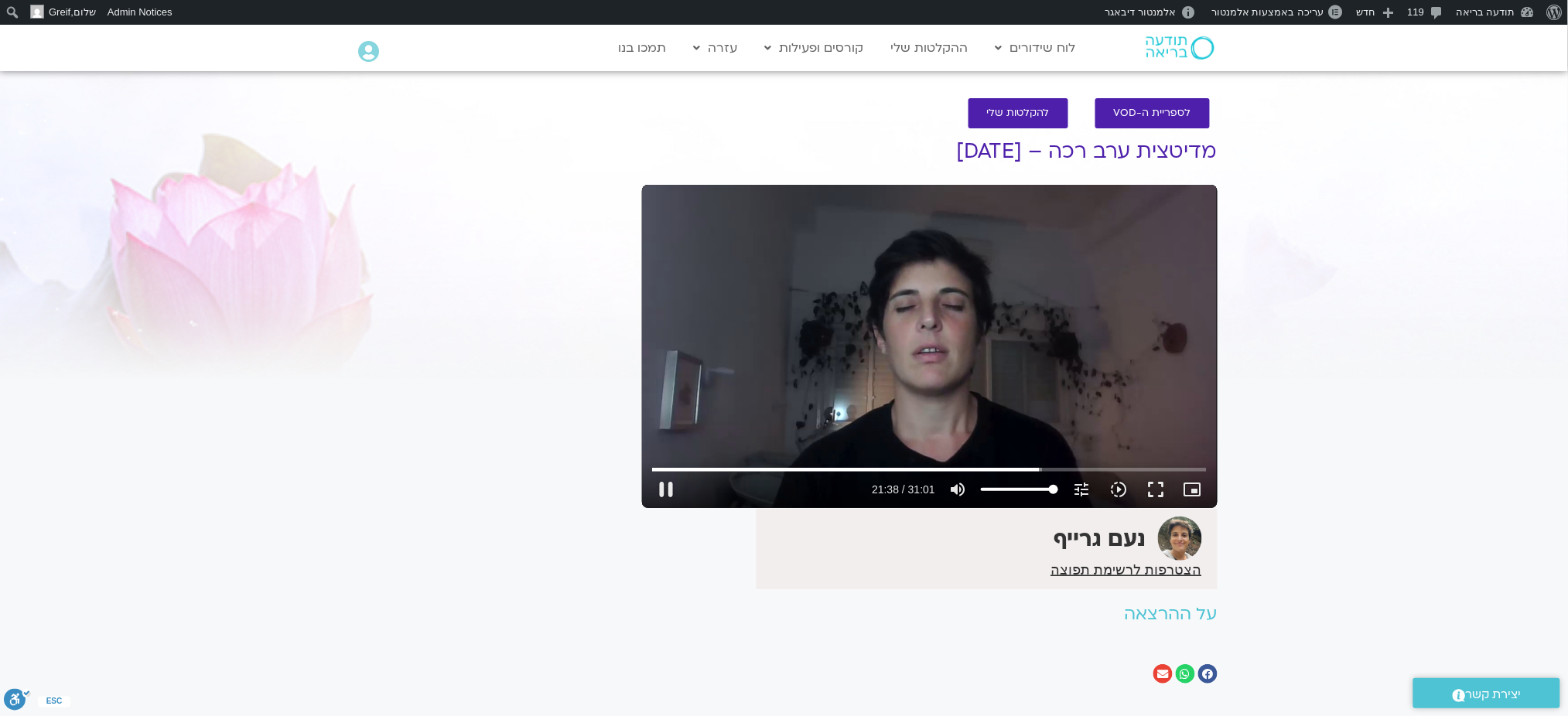
click at [1131, 340] on div "Skip Ad 24:22 pause 21:38 / 31:01 volume_up Mute tune Resolution Auto 720p slow…" at bounding box center [929, 346] width 576 height 323
type input "1299.02636"
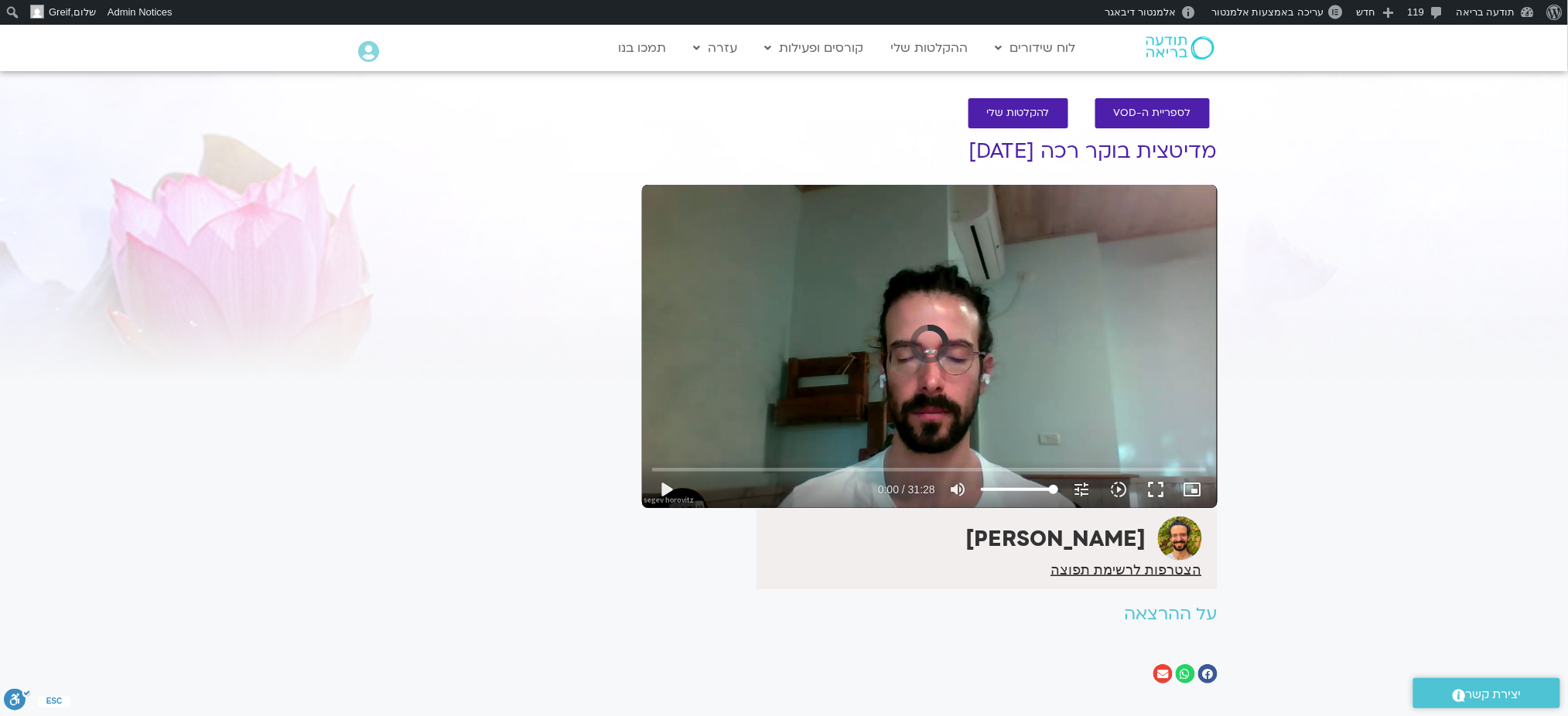
click at [1161, 300] on div "Skip Ad play_arrow 0:00 / 31:28 volume_up Mute tune Resolution Auto 720p slow_m…" at bounding box center [929, 346] width 576 height 323
click at [1116, 486] on icon "slow_motion_video" at bounding box center [1118, 489] width 18 height 18
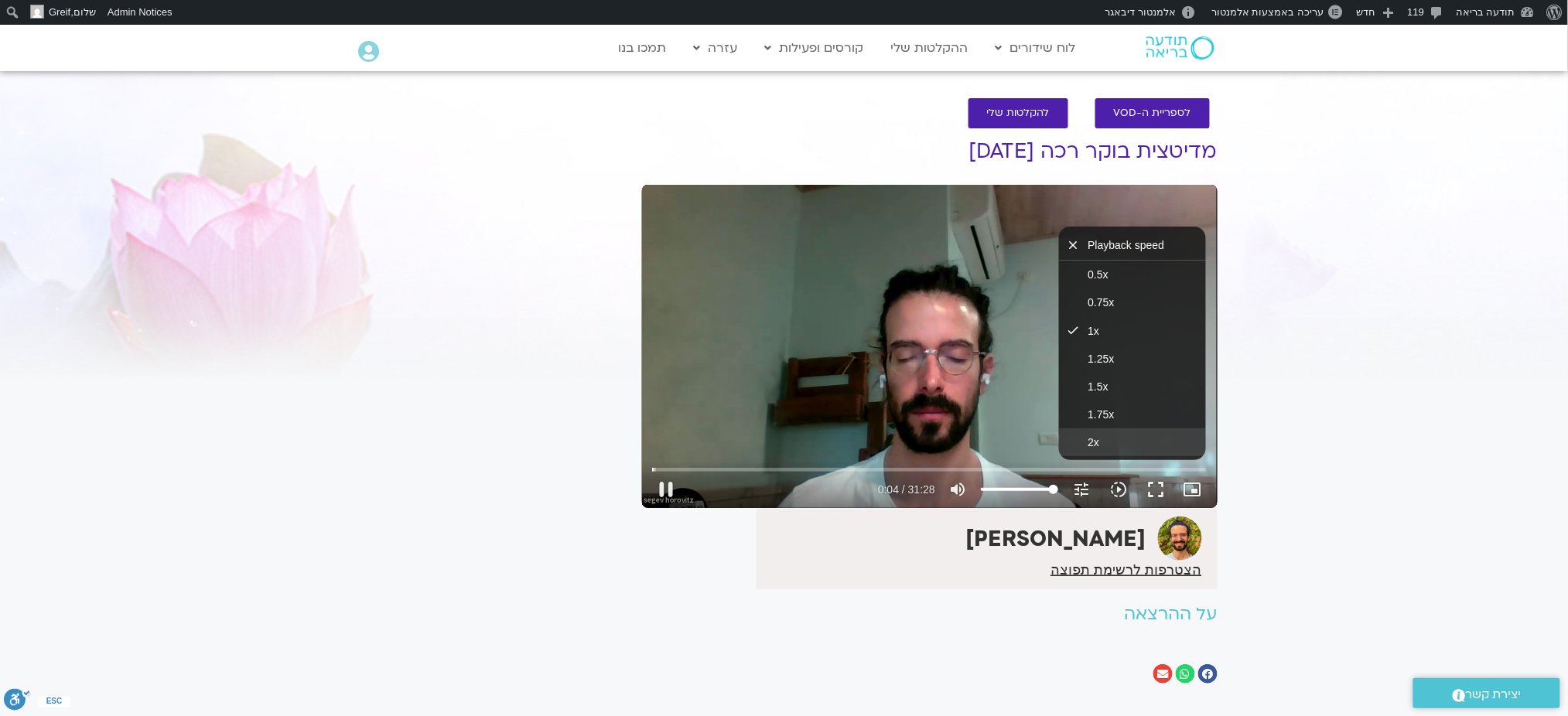
click at [1120, 441] on button "2x" at bounding box center [1132, 442] width 147 height 28
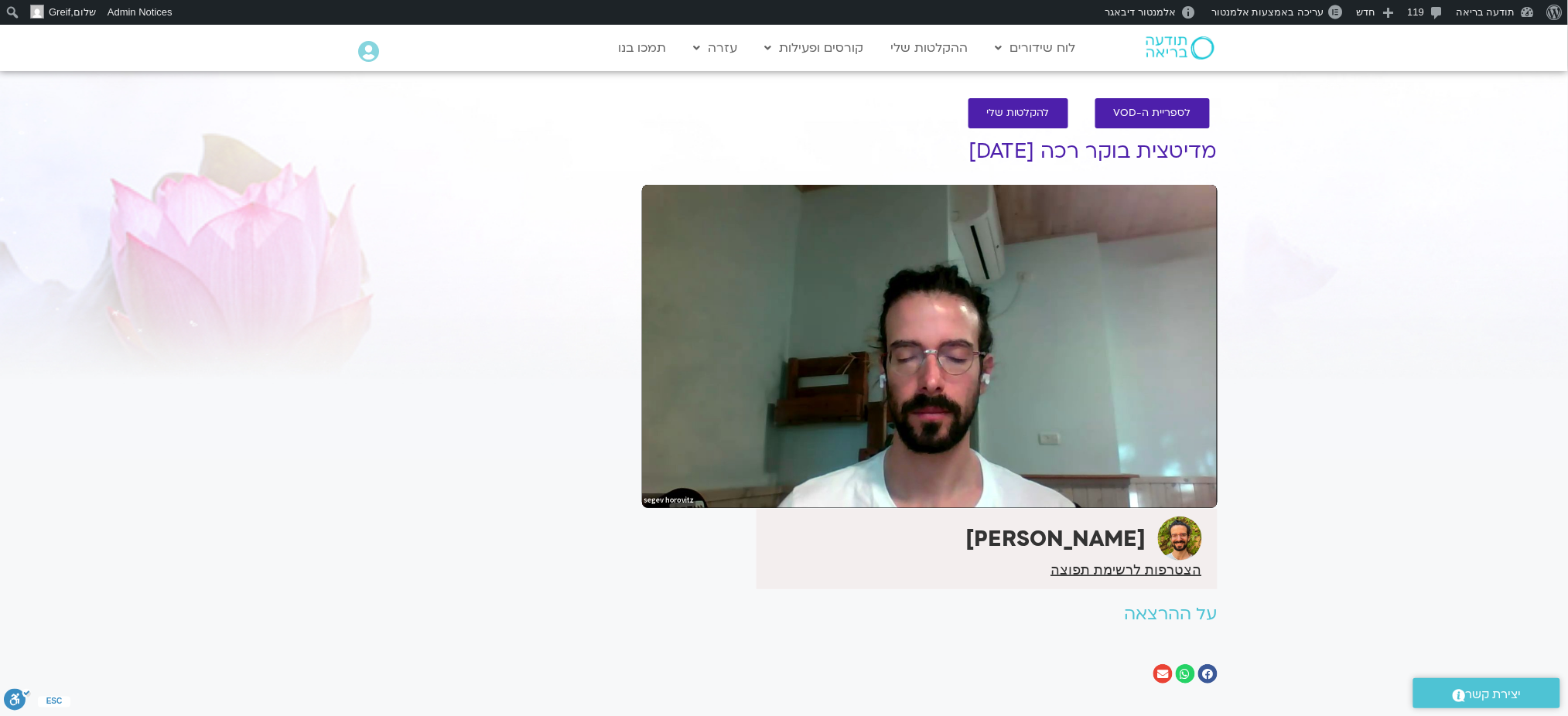
click at [1333, 364] on section "לספריית ה-VOD להקלטות שלי מדיטצית בוקר רכה 8.10.25 שגב הורוביץ הצטרפות לרשימת ת…" at bounding box center [784, 395] width 1568 height 624
click at [1433, 263] on section "לספריית ה-VOD להקלטות שלי מדיטצית בוקר רכה 8.10.25 שגב הורוביץ הצטרפות לרשימת ת…" at bounding box center [784, 395] width 1568 height 624
click at [1314, 315] on section "לספריית ה-VOD להקלטות שלי מדיטצית בוקר רכה 8.10.25 שגב הורוביץ הצטרפות לרשימת ת…" at bounding box center [784, 395] width 1568 height 624
click at [1314, 288] on section "לספריית ה-VOD להקלטות שלי מדיטצית בוקר רכה 8.10.25 שגב הורוביץ הצטרפות לרשימת ת…" at bounding box center [784, 395] width 1568 height 624
click at [1441, 329] on section "לספריית ה-VOD להקלטות שלי מדיטצית בוקר רכה 8.10.25 שגב הורוביץ הצטרפות לרשימת ת…" at bounding box center [784, 395] width 1568 height 624
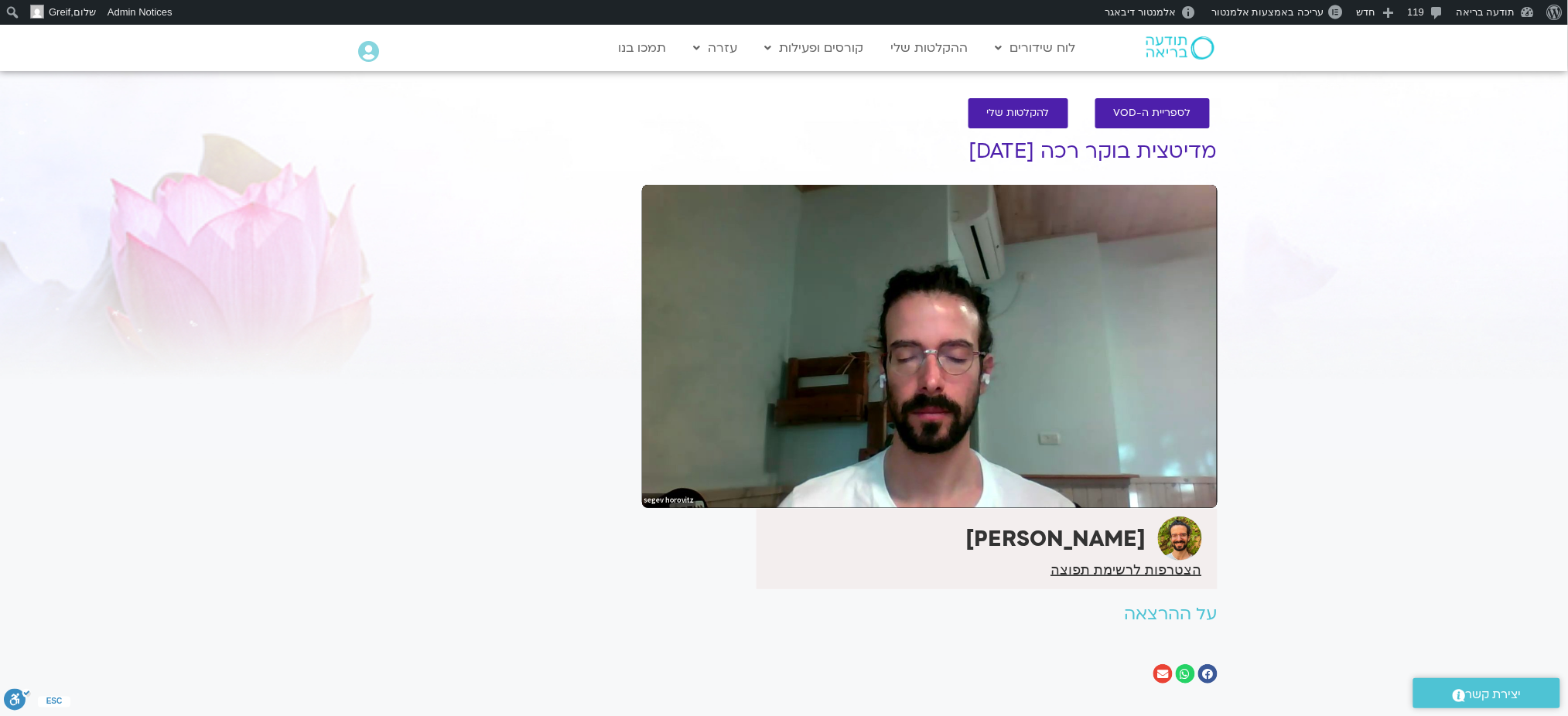
click at [1355, 288] on section "לספריית ה-VOD להקלטות שלי מדיטצית בוקר רכה 8.10.25 שגב הורוביץ הצטרפות לרשימת ת…" at bounding box center [784, 395] width 1568 height 624
click at [1365, 286] on section "לספריית ה-VOD להקלטות שלי מדיטצית בוקר רכה 8.10.25 שגב הורוביץ הצטרפות לרשימת ת…" at bounding box center [784, 395] width 1568 height 624
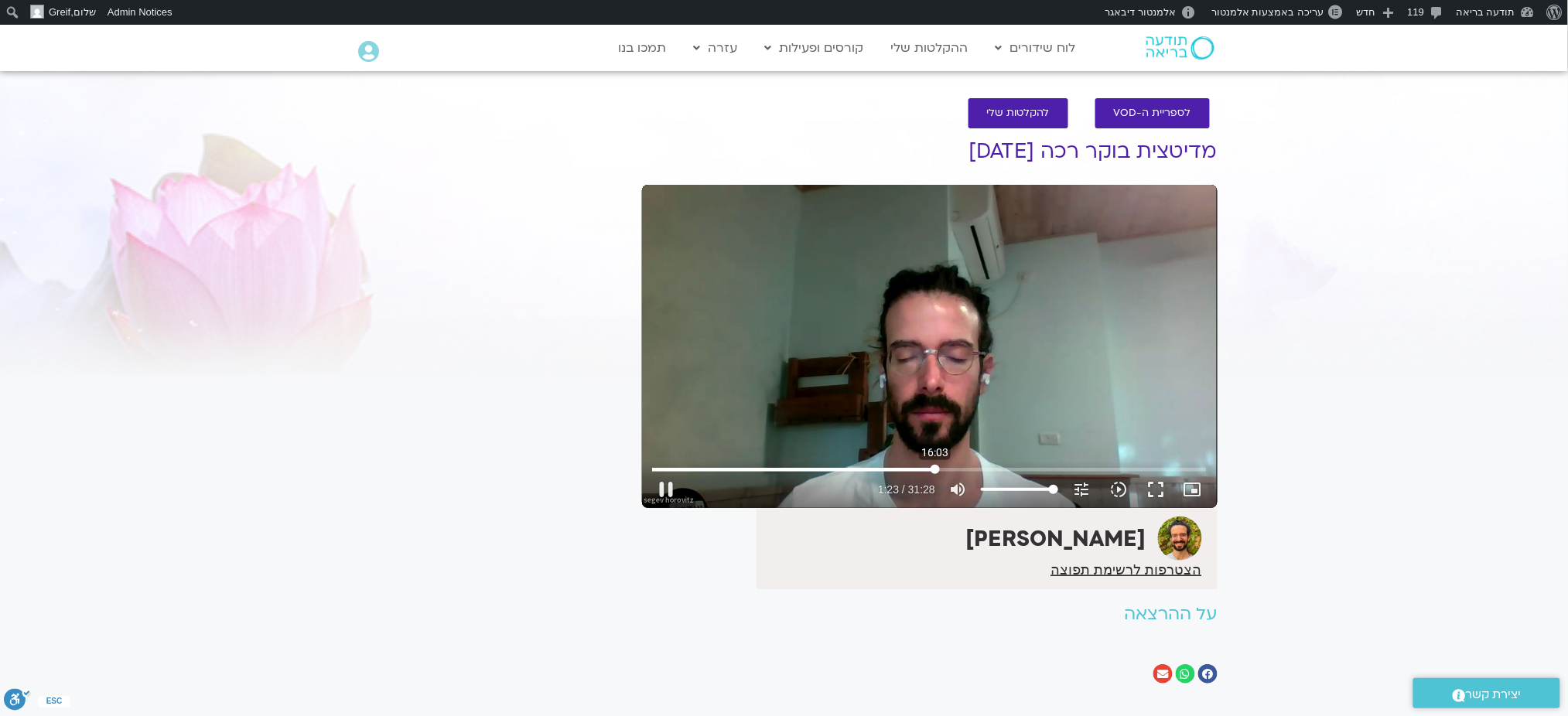
click at [935, 470] on input "Seek" at bounding box center [929, 470] width 554 height 10
click at [1163, 471] on input "Seek" at bounding box center [929, 470] width 554 height 10
click at [1175, 471] on input "Seek" at bounding box center [929, 470] width 554 height 10
click at [1180, 471] on input "Seek" at bounding box center [929, 470] width 554 height 10
click at [1178, 471] on input "Seek" at bounding box center [929, 470] width 554 height 10
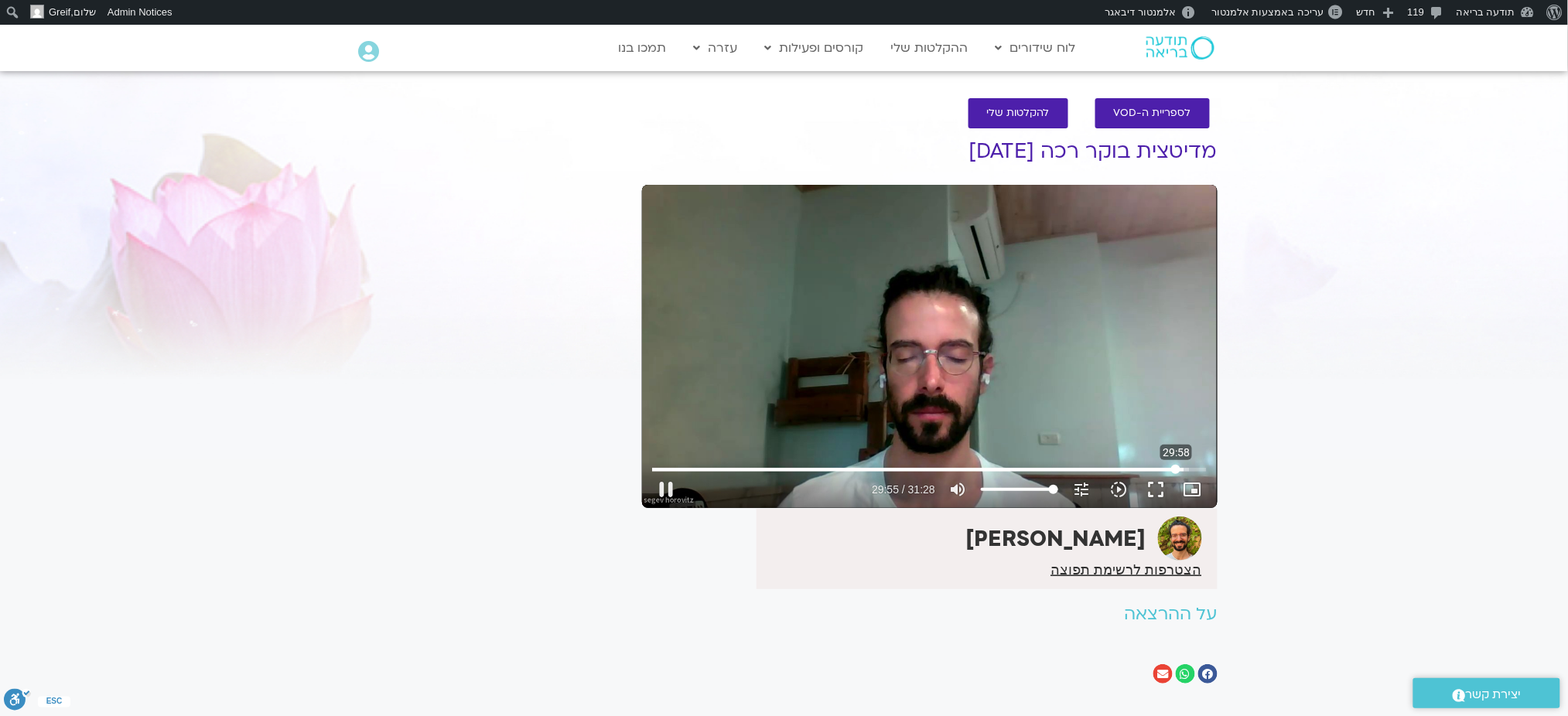
click at [1175, 471] on input "Seek" at bounding box center [929, 470] width 554 height 10
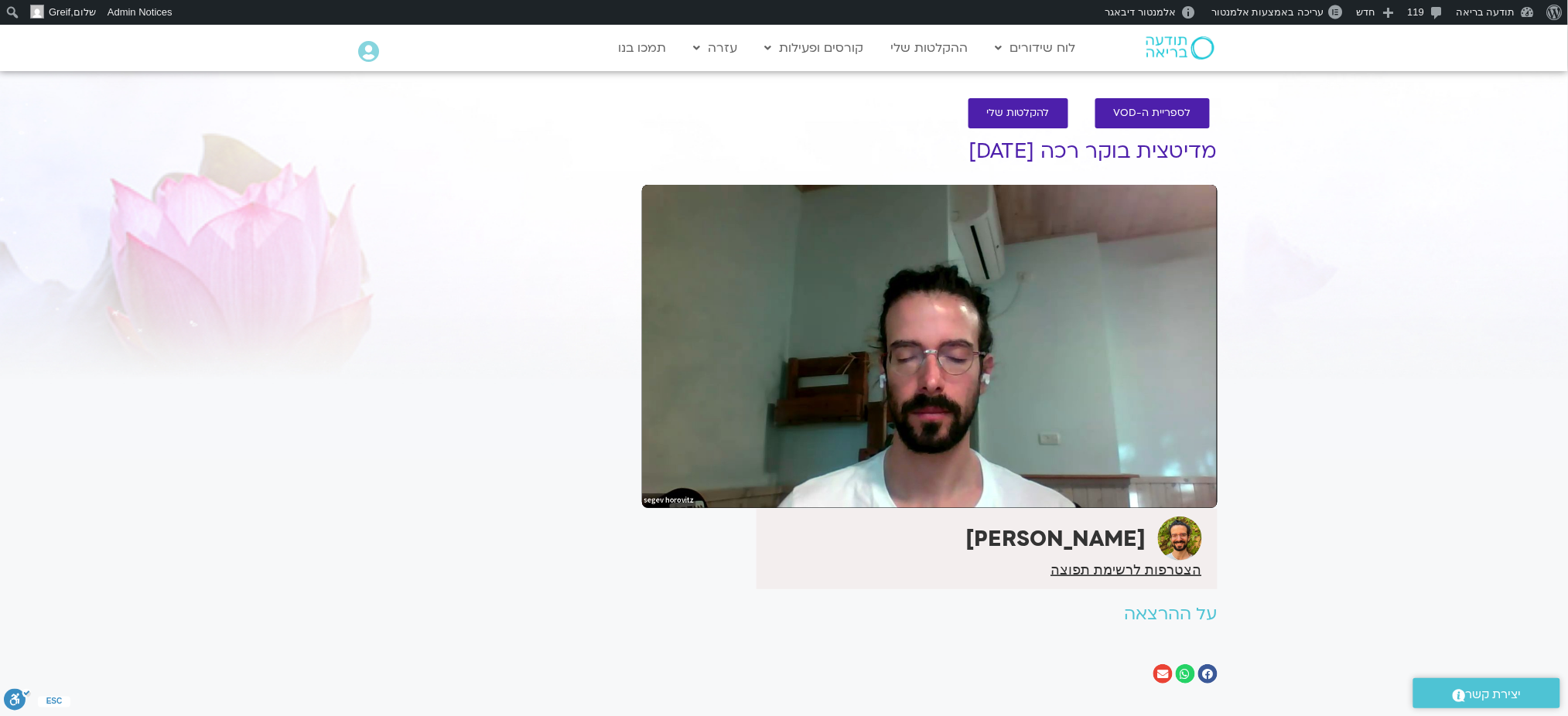
drag, startPoint x: 1390, startPoint y: 312, endPoint x: 1582, endPoint y: 281, distance: 194.5
click at [1391, 312] on section "לספריית ה-VOD להקלטות שלי מדיטצית בוקר רכה 8.10.25 שגב הורוביץ הצטרפות לרשימת ת…" at bounding box center [784, 395] width 1568 height 624
click at [1535, 276] on section "לספריית ה-VOD להקלטות שלי מדיטצית בוקר רכה 8.10.25 שגב הורוביץ הצטרפות לרשימת ת…" at bounding box center [784, 395] width 1568 height 624
click at [1385, 337] on section "לספריית ה-VOD להקלטות שלי מדיטצית בוקר רכה 8.10.25 שגב הורוביץ הצטרפות לרשימת ת…" at bounding box center [784, 395] width 1568 height 624
click at [1396, 283] on section "לספריית ה-VOD להקלטות שלי מדיטצית בוקר רכה 8.10.25 שגב הורוביץ הצטרפות לרשימת ת…" at bounding box center [784, 395] width 1568 height 624
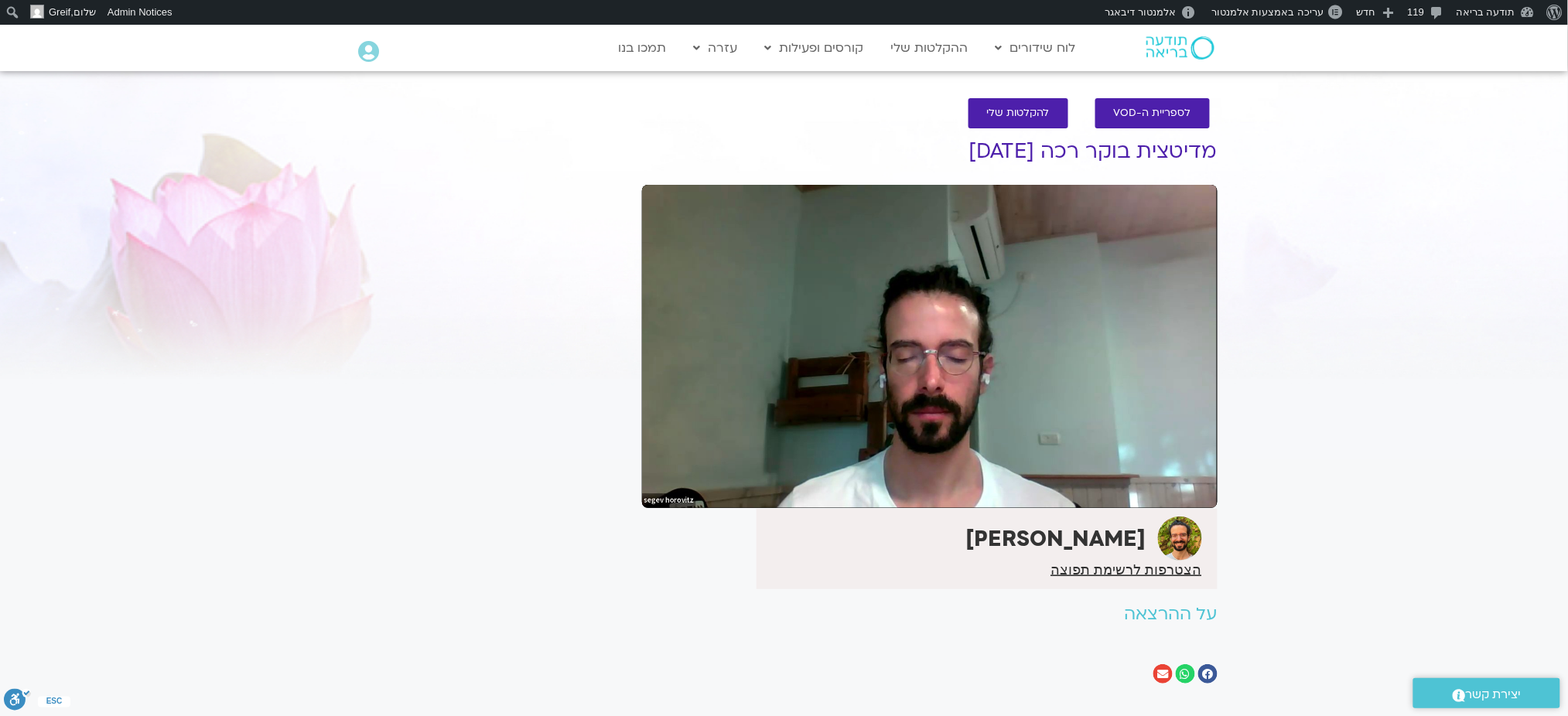
click at [1321, 316] on section "לספריית ה-VOD להקלטות שלי מדיטצית בוקר רכה 8.10.25 שגב הורוביץ הצטרפות לרשימת ת…" at bounding box center [784, 395] width 1568 height 624
click at [1294, 322] on section "לספריית ה-VOD להקלטות שלי מדיטצית בוקר רכה 8.10.25 שגב הורוביץ הצטרפות לרשימת ת…" at bounding box center [784, 395] width 1568 height 624
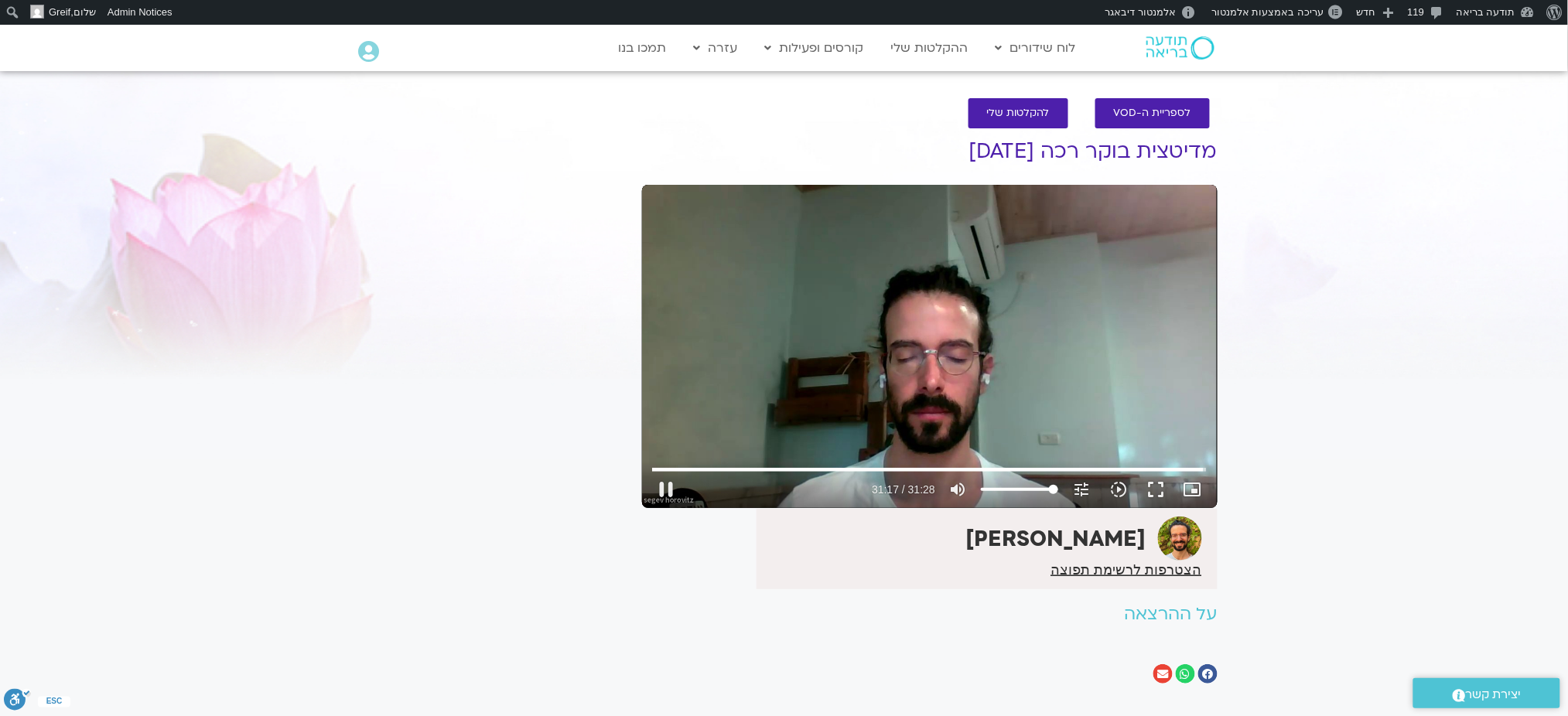
type input "1877.642509"
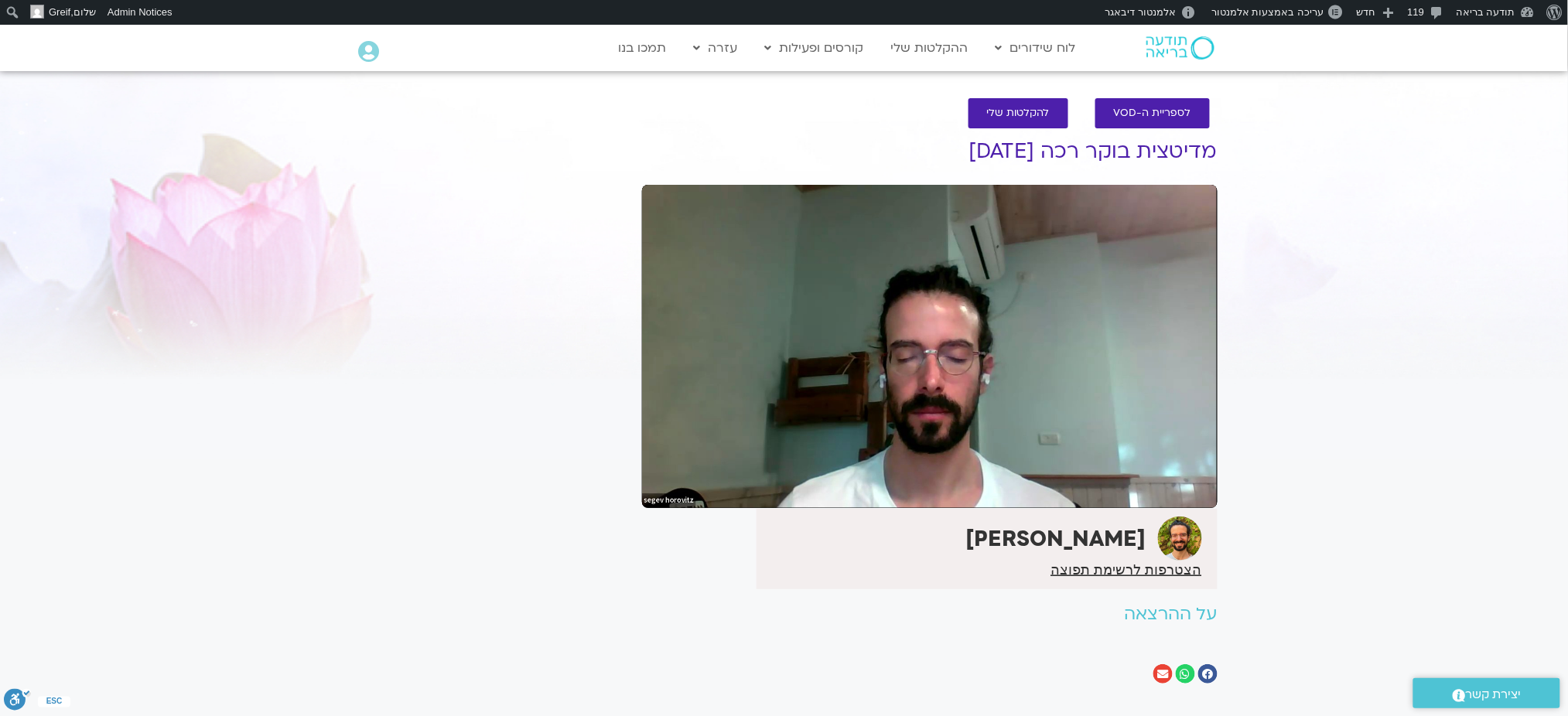
click at [1429, 370] on section "לספריית ה-VOD להקלטות שלי מדיטצית בוקר רכה 8.10.25 שגב הורוביץ הצטרפות לרשימת ת…" at bounding box center [784, 395] width 1568 height 624
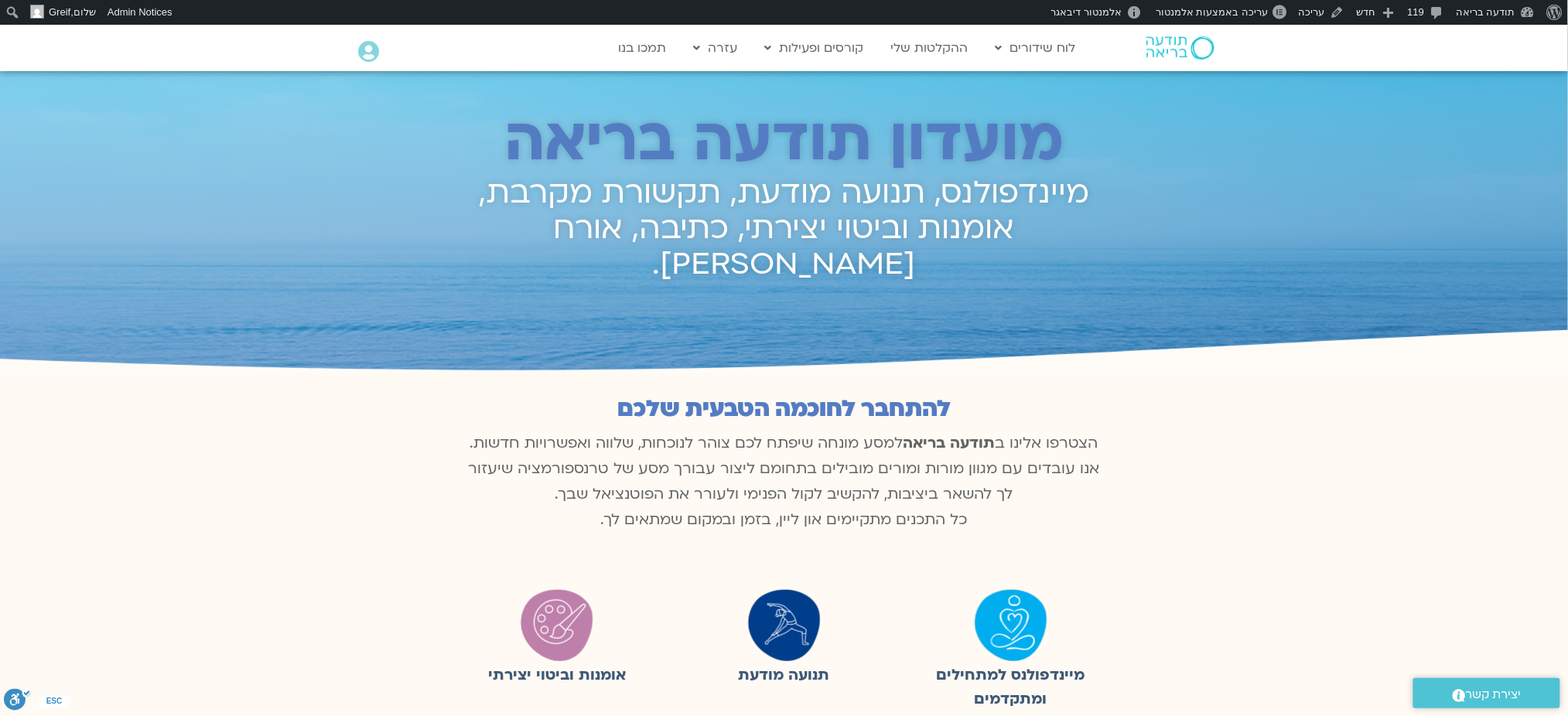
click at [1196, 47] on img at bounding box center [1179, 48] width 68 height 23
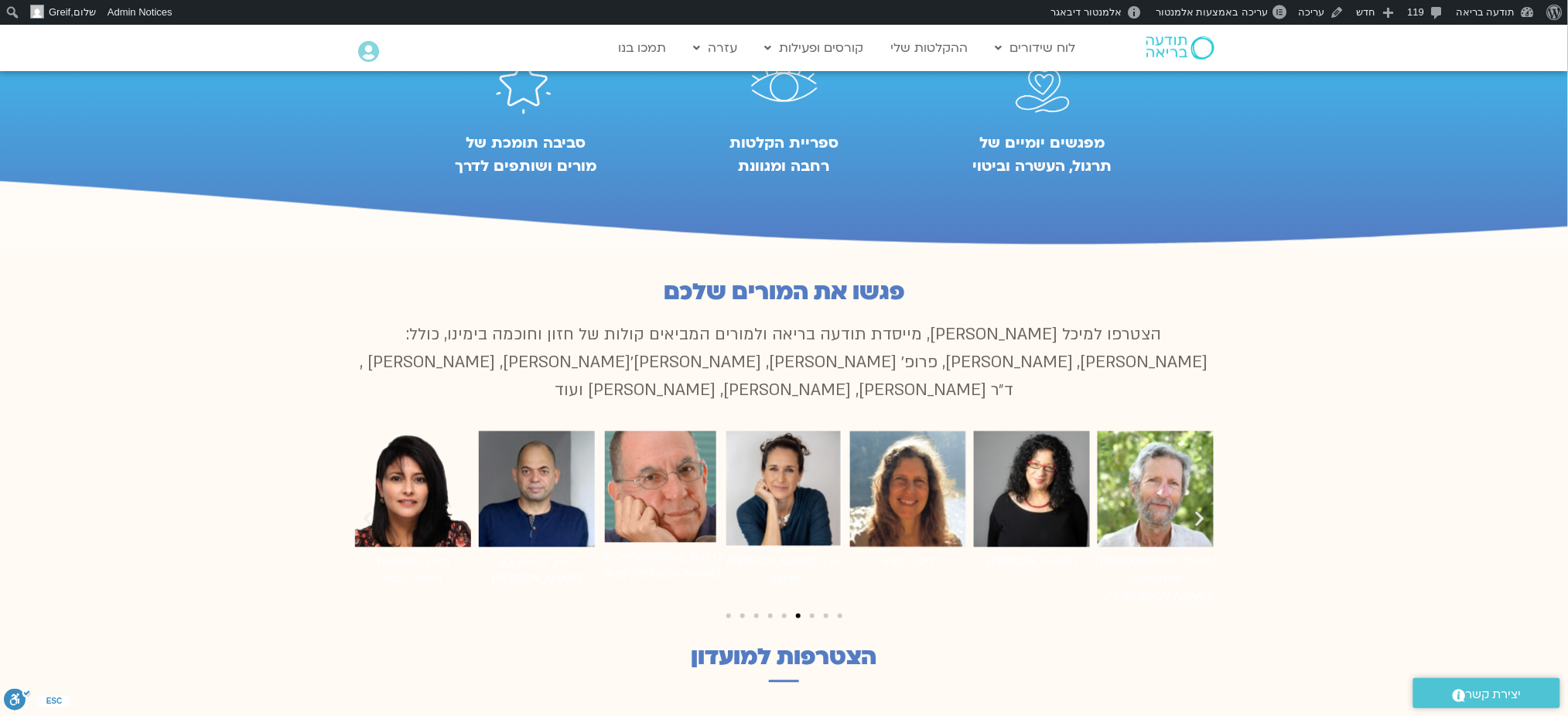
scroll to position [945, 0]
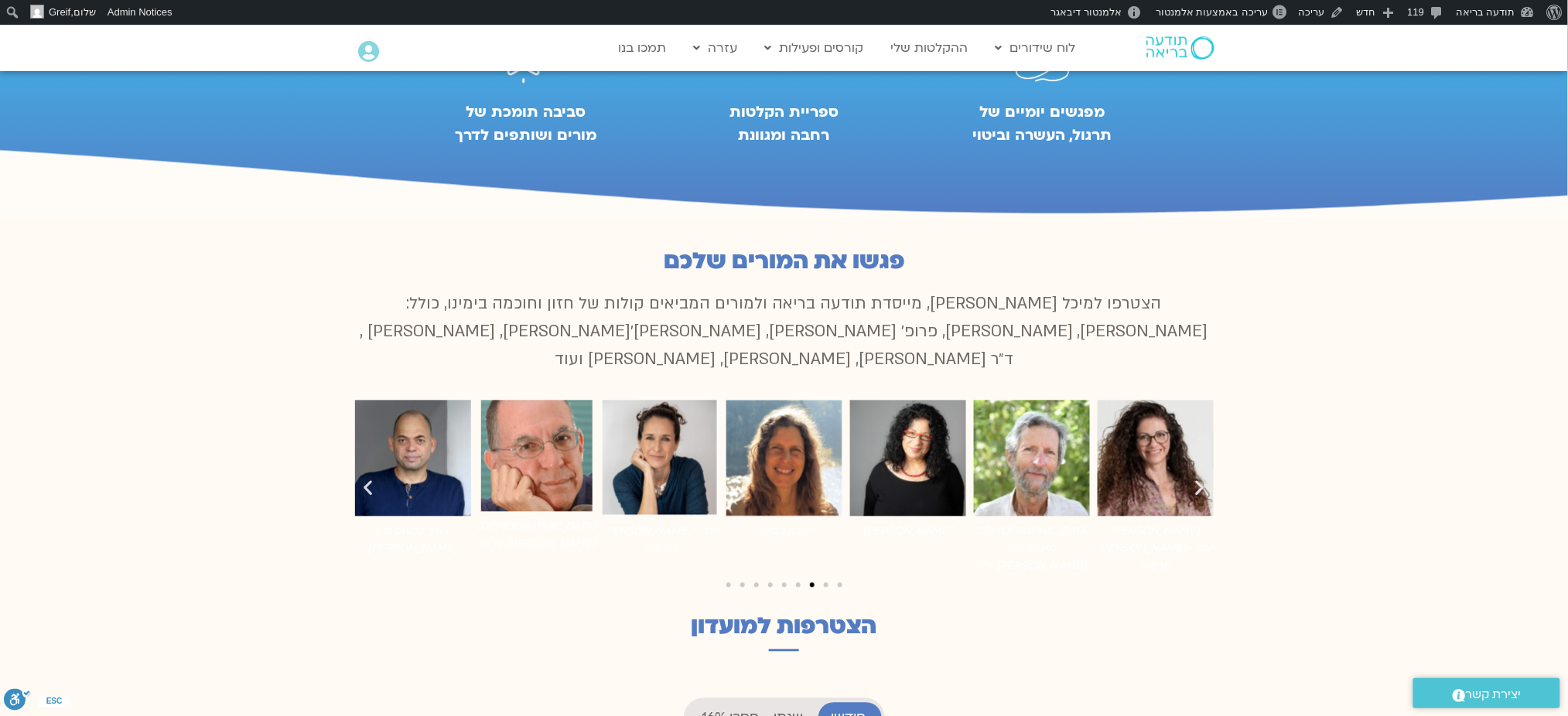
click at [373, 479] on icon "שקופית קודמת" at bounding box center [369, 488] width 19 height 19
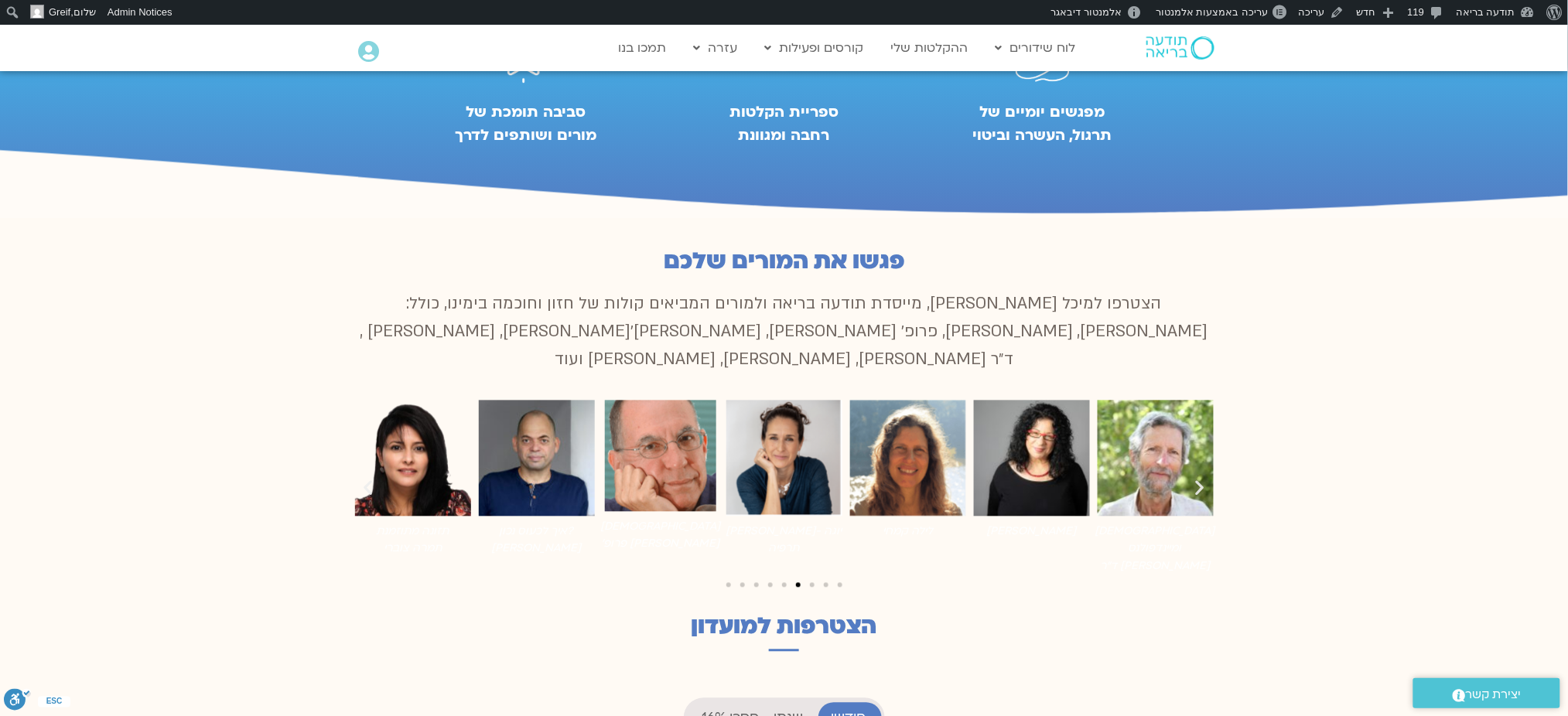
click at [373, 479] on icon "שקופית קודמת" at bounding box center [369, 488] width 19 height 19
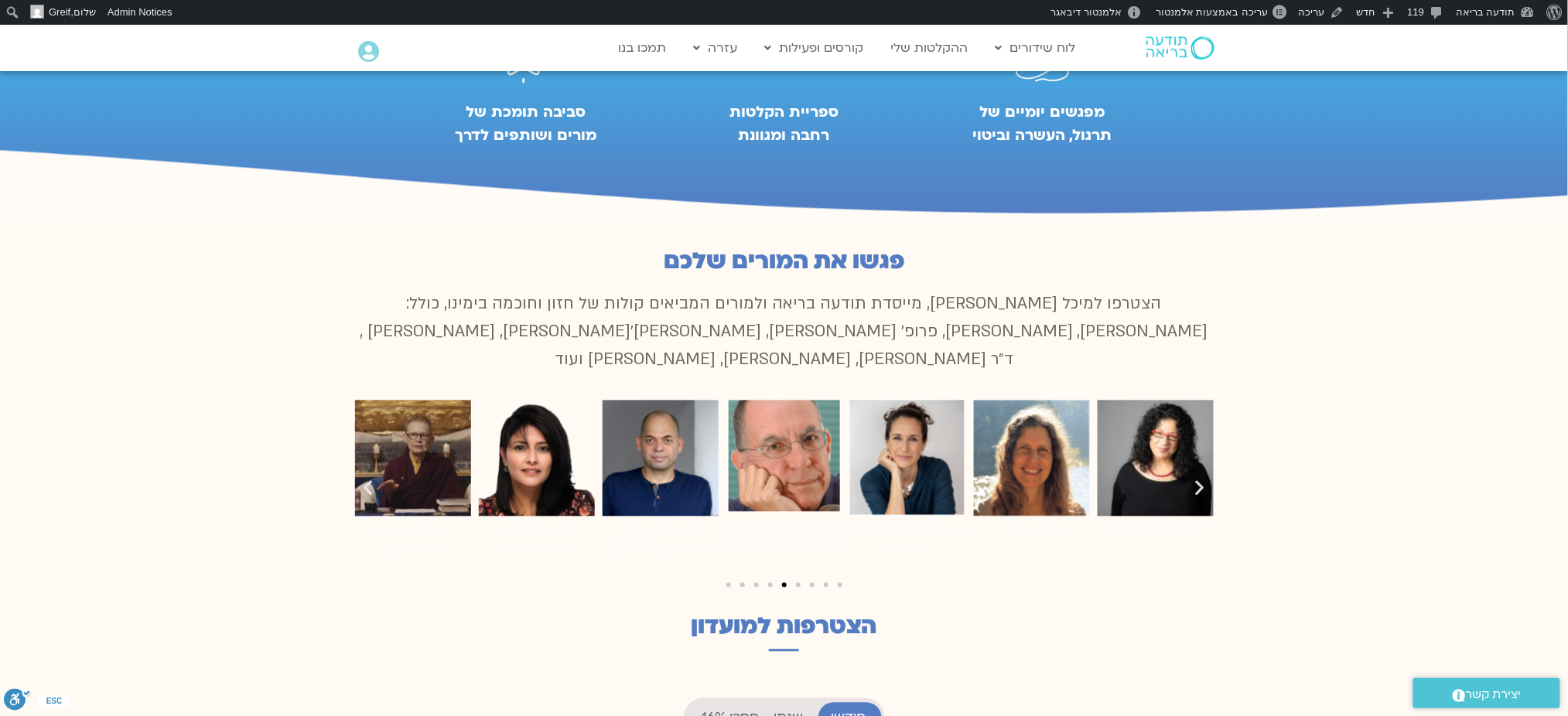
click at [373, 479] on icon "שקופית קודמת" at bounding box center [369, 488] width 19 height 19
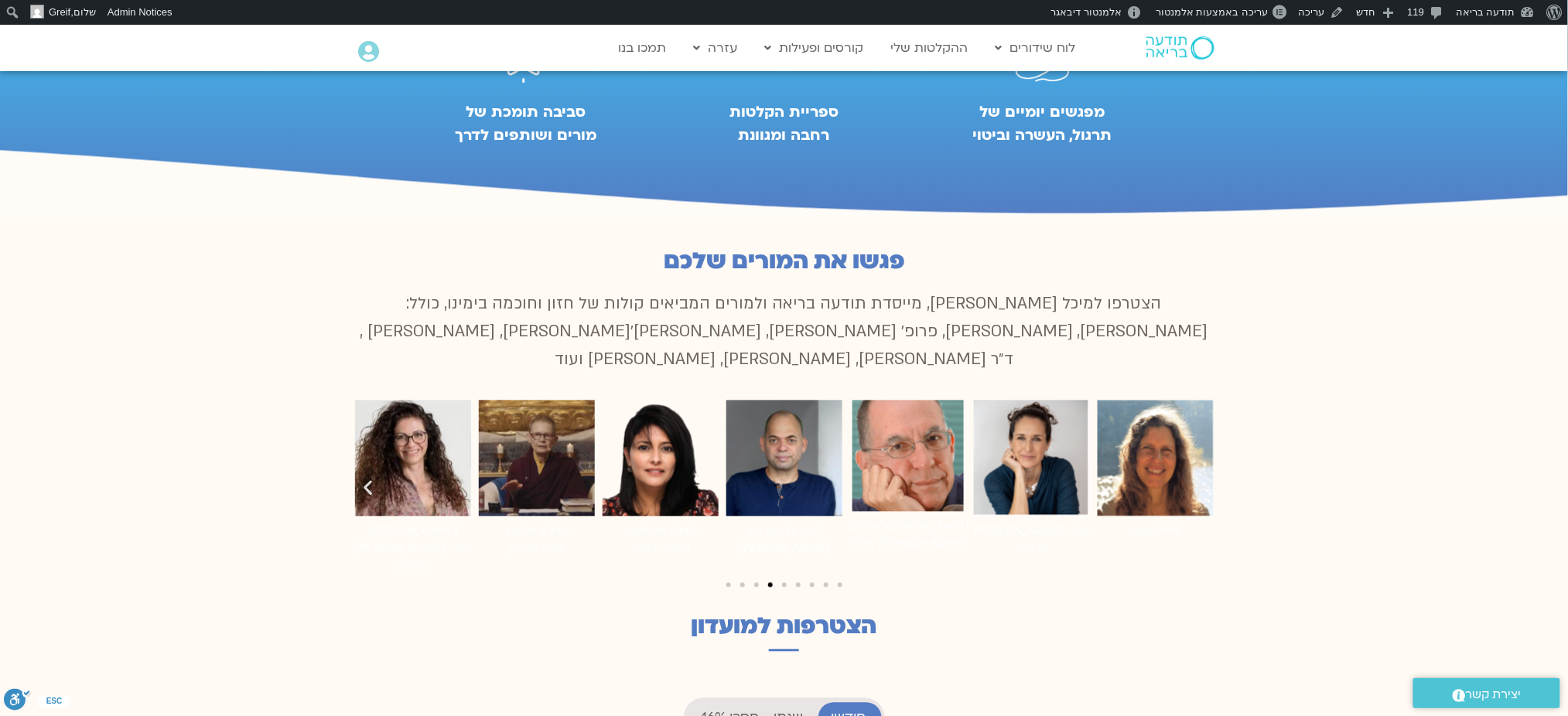
click at [373, 479] on icon "שקופית קודמת" at bounding box center [369, 488] width 19 height 19
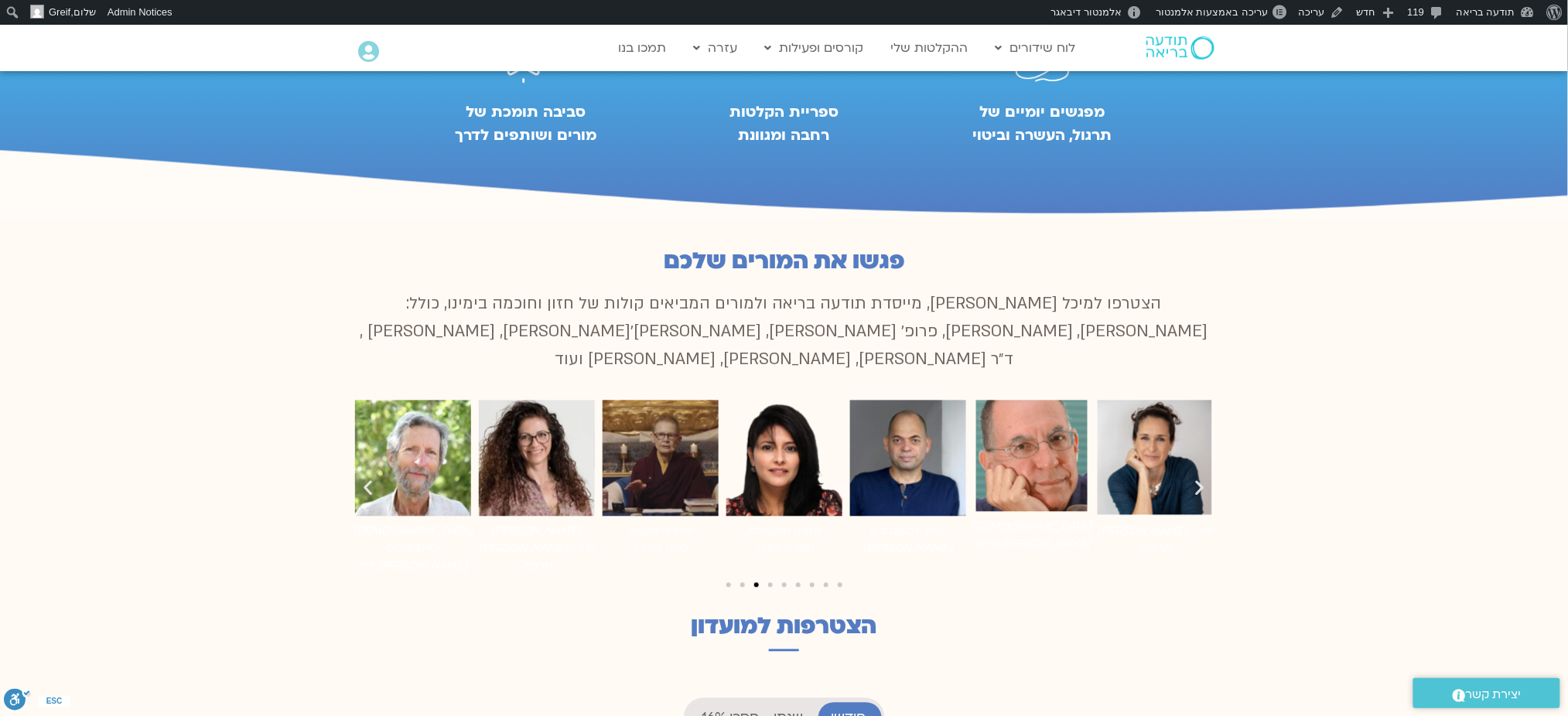
click at [373, 479] on icon "שקופית קודמת" at bounding box center [369, 488] width 19 height 19
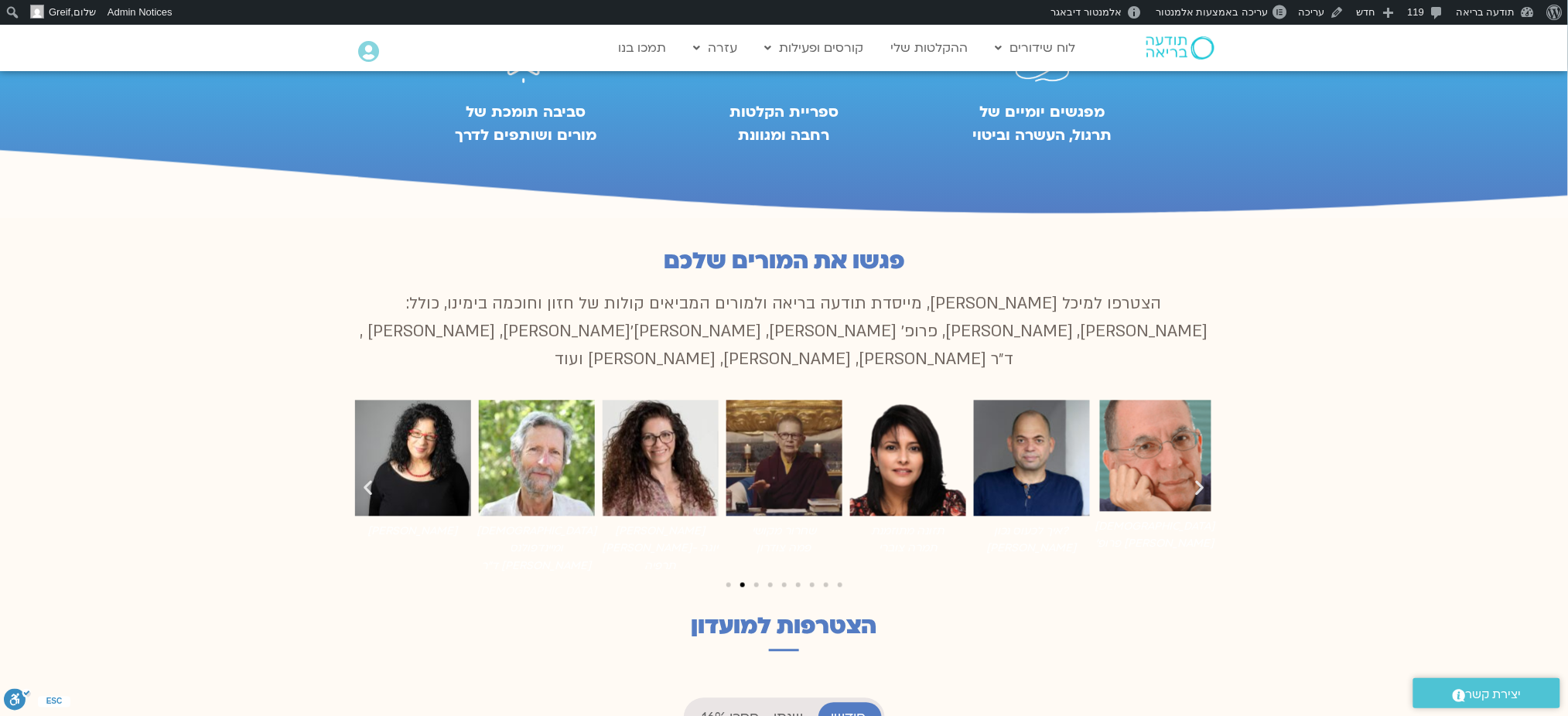
click at [373, 479] on icon "שקופית קודמת" at bounding box center [369, 488] width 19 height 19
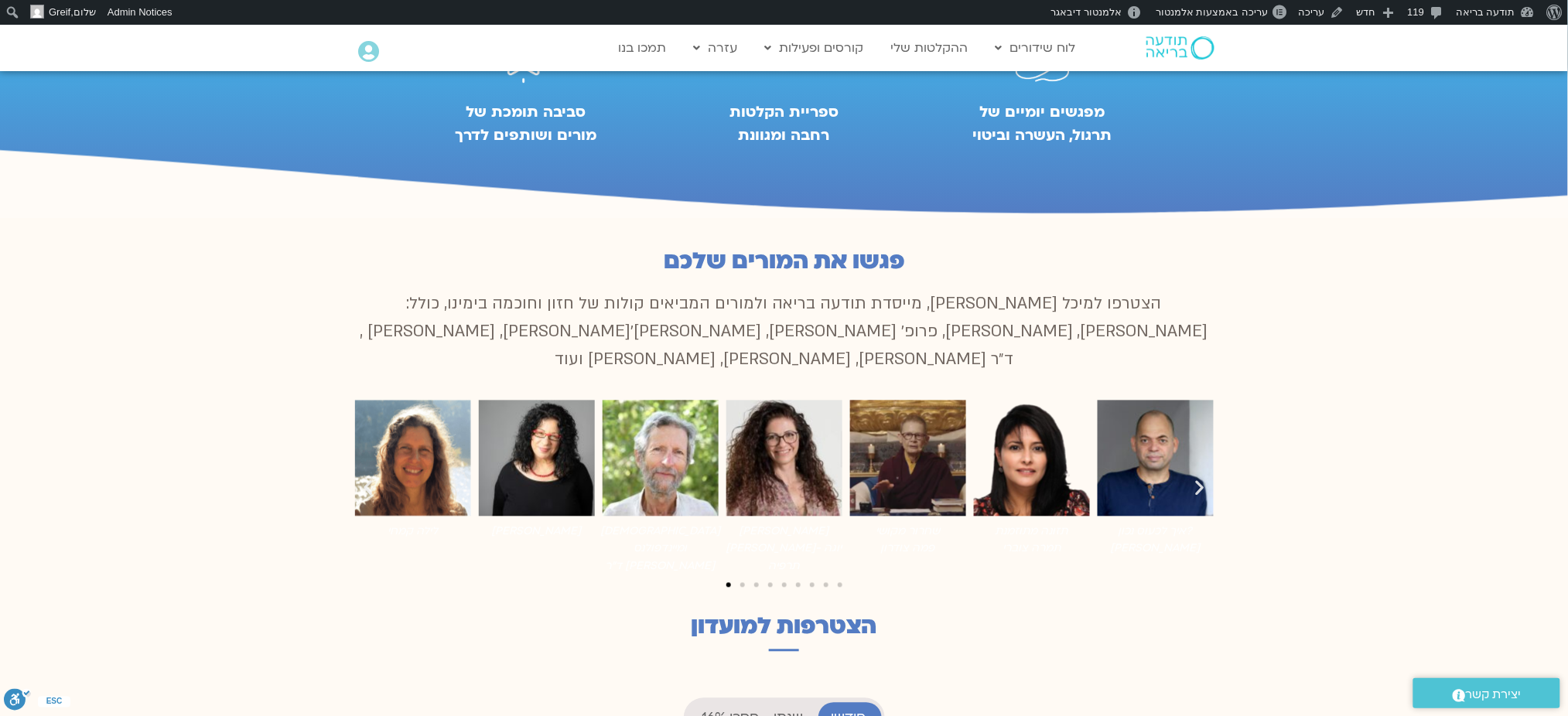
click at [373, 479] on icon "שקופית קודמת" at bounding box center [369, 488] width 19 height 19
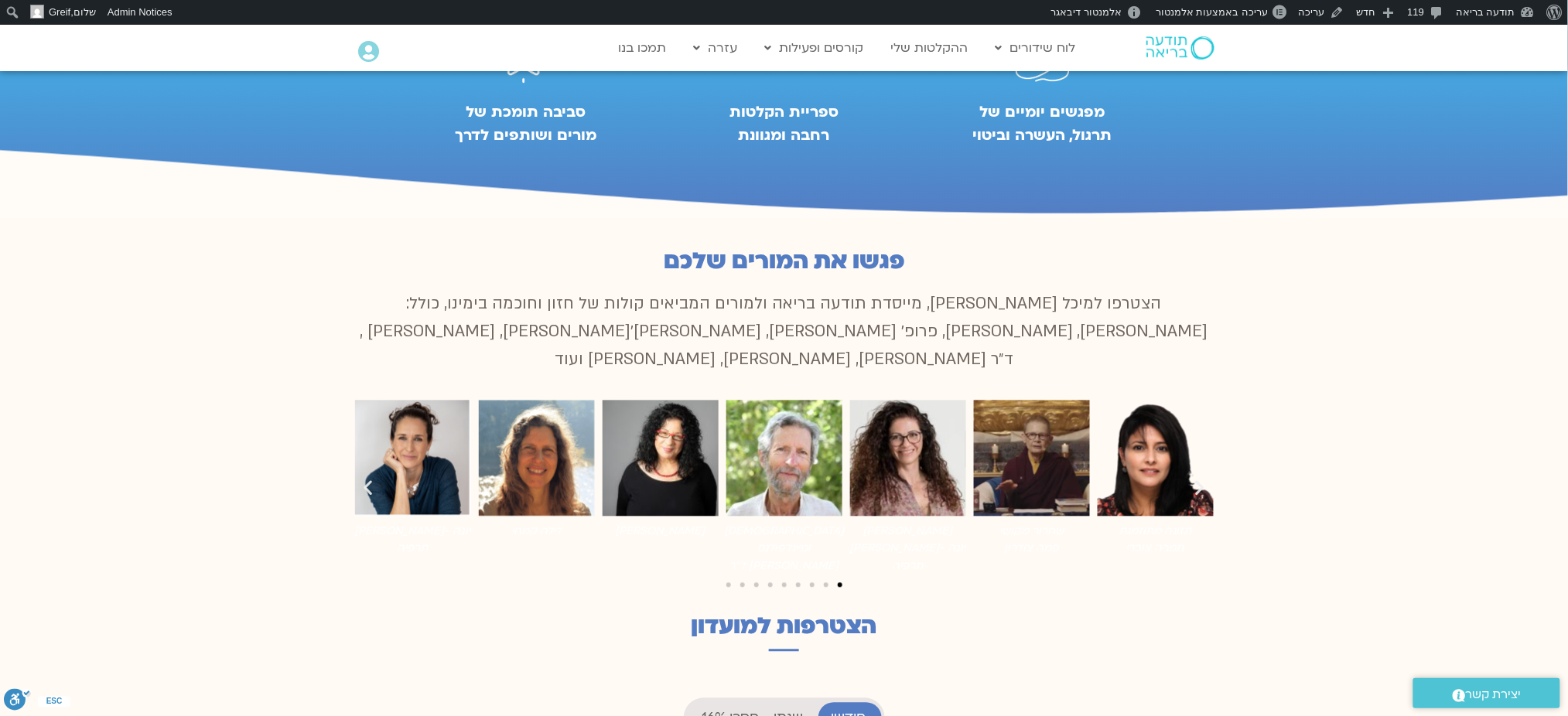
click at [373, 479] on icon "שקופית קודמת" at bounding box center [369, 488] width 19 height 19
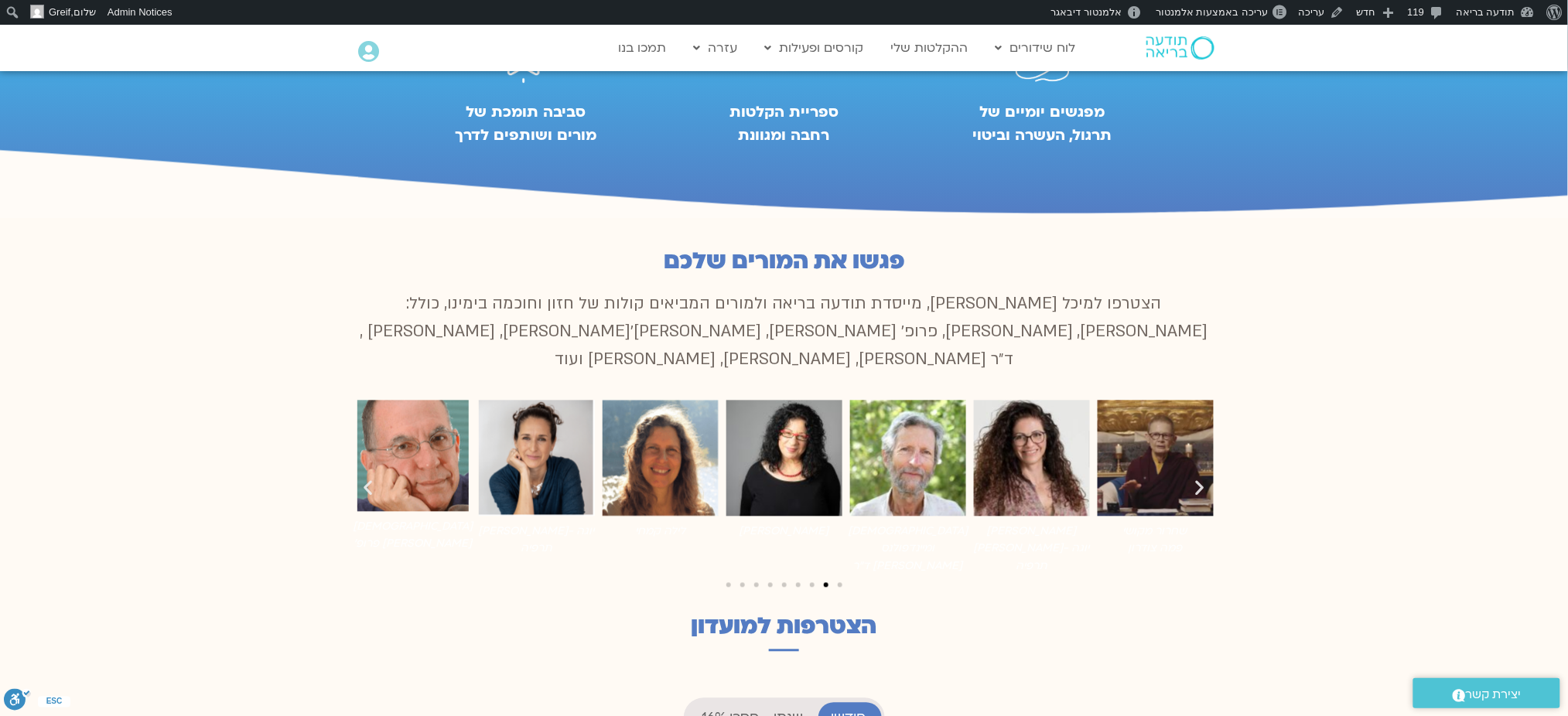
click at [373, 479] on icon "שקופית קודמת" at bounding box center [369, 488] width 19 height 19
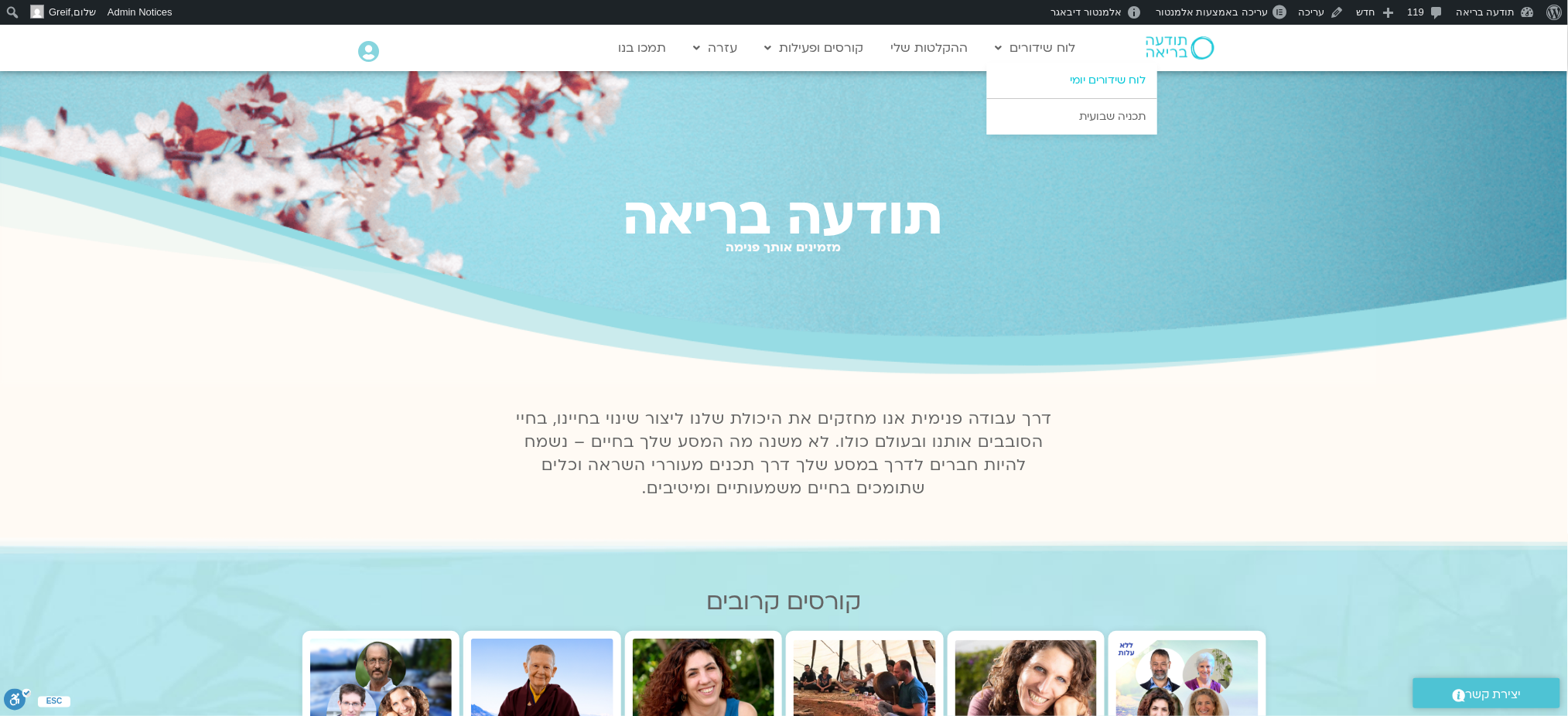
click at [1086, 80] on link "לוח שידורים יומי" at bounding box center [1072, 80] width 170 height 36
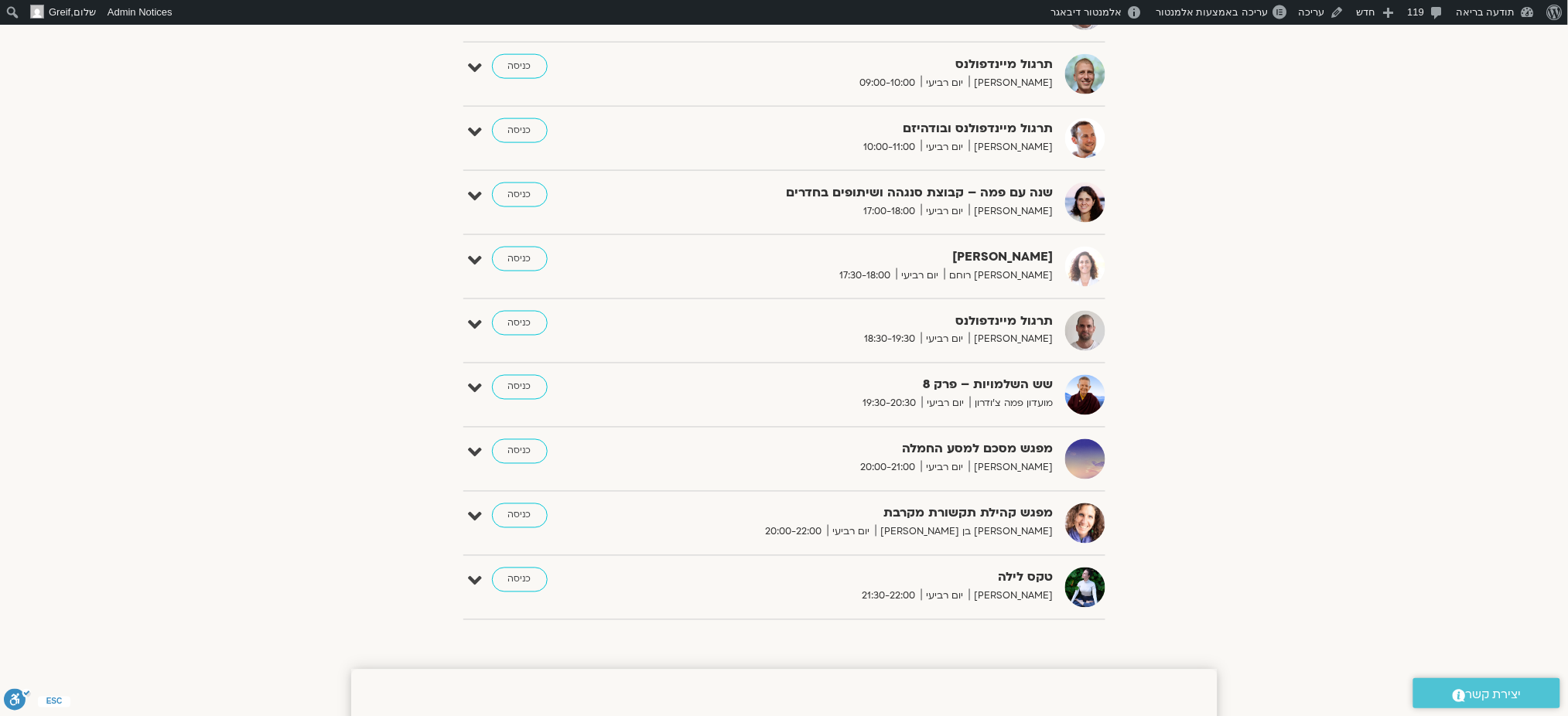
scroll to position [824, 0]
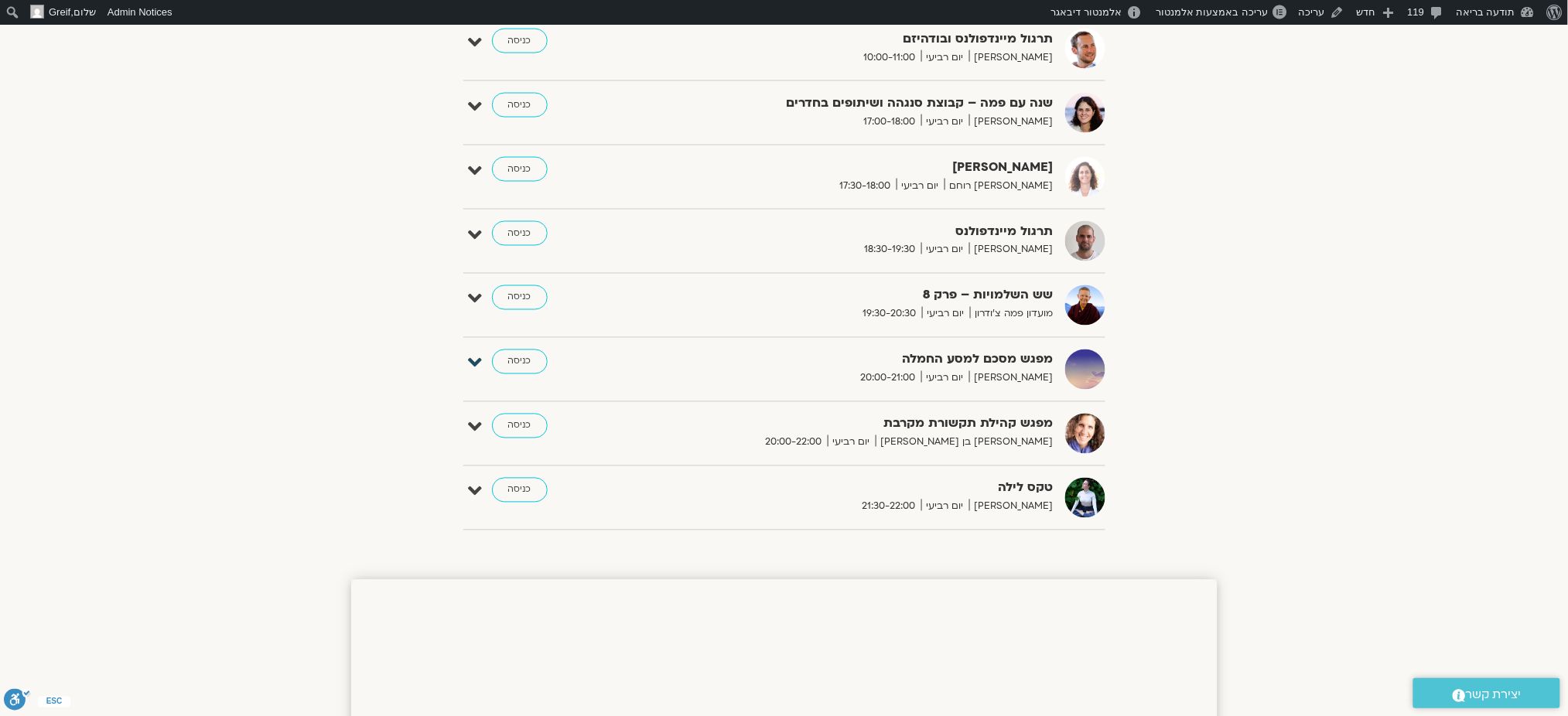
click at [479, 369] on icon at bounding box center [475, 363] width 14 height 22
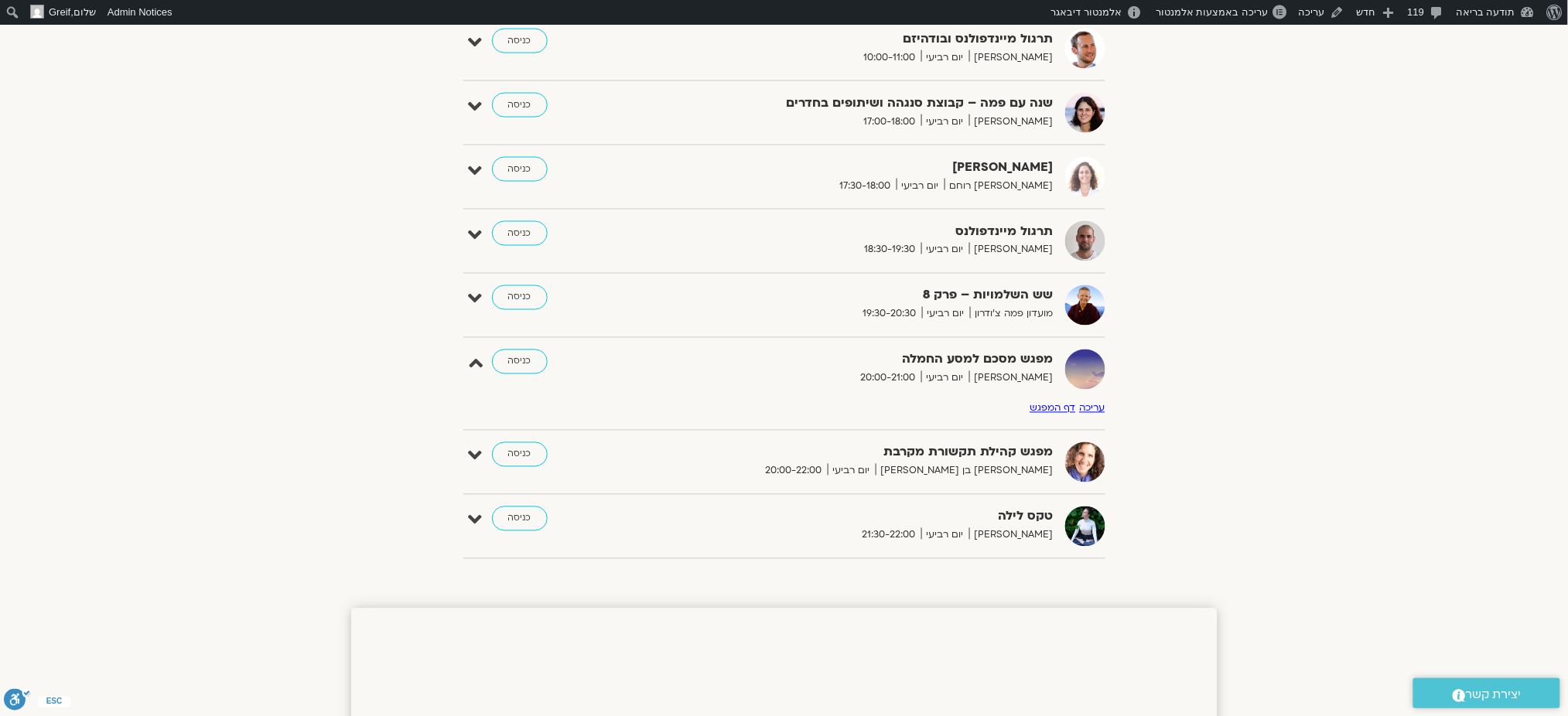
click at [643, 363] on div "מפגש מסכם למסע החמלה [PERSON_NAME] יום רביעי 20:00-21:00 כניסה" at bounding box center [796, 370] width 619 height 41
click at [532, 366] on link "כניסה" at bounding box center [520, 362] width 56 height 25
